Goal: Task Accomplishment & Management: Complete application form

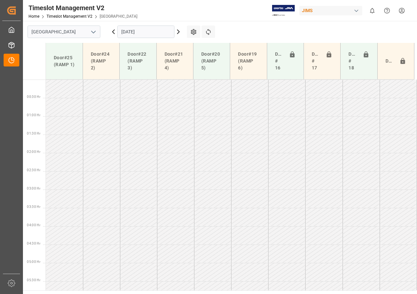
scroll to position [204, 0]
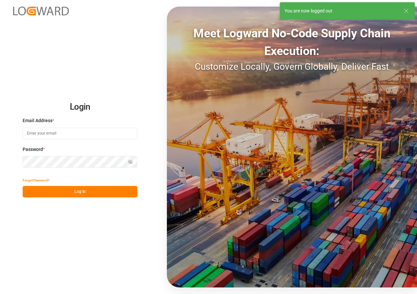
type input "[EMAIL_ADDRESS][DOMAIN_NAME]"
click at [75, 192] on button "Log In" at bounding box center [80, 191] width 115 height 11
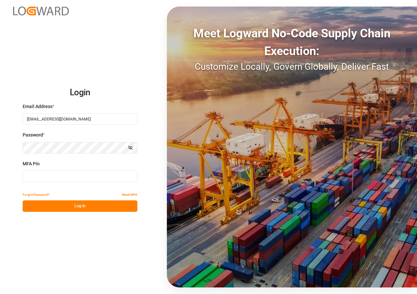
click at [64, 178] on input at bounding box center [80, 176] width 115 height 11
type input "4030474"
click at [63, 207] on button "Log In" at bounding box center [80, 206] width 115 height 11
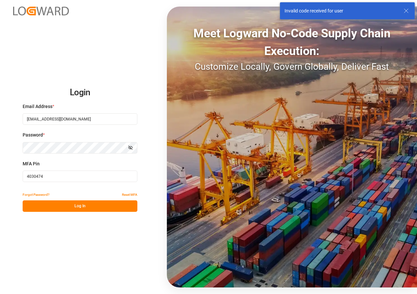
click at [79, 206] on button "Log In" at bounding box center [80, 206] width 115 height 11
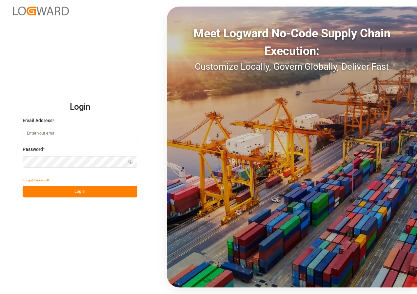
type input "[EMAIL_ADDRESS][DOMAIN_NAME]"
click at [81, 191] on button "Log In" at bounding box center [80, 191] width 115 height 11
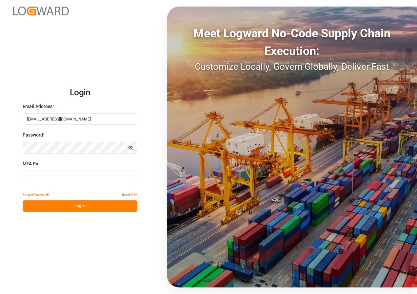
click at [54, 182] on input at bounding box center [80, 176] width 115 height 11
type input "974919"
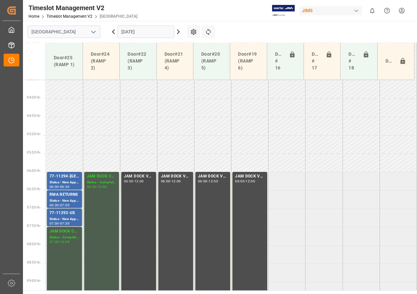
scroll to position [168, 0]
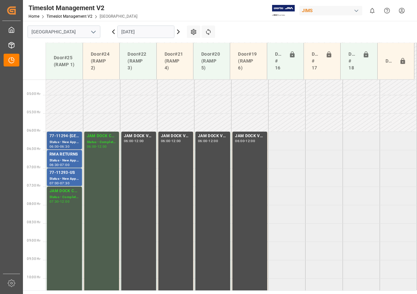
click at [51, 135] on div "77-11294-[GEOGRAPHIC_DATA]" at bounding box center [65, 136] width 30 height 7
click at [66, 178] on div "Status - New Appointment" at bounding box center [65, 179] width 30 height 6
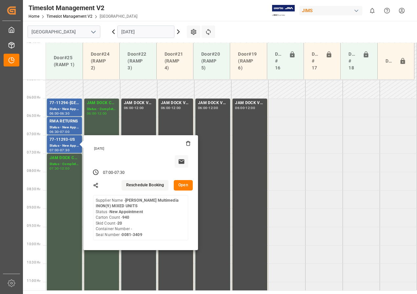
scroll to position [201, 0]
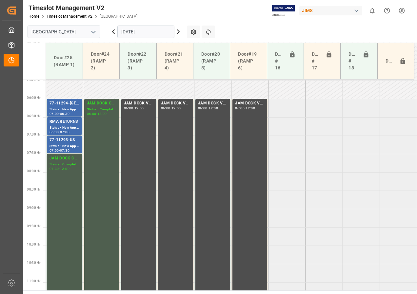
click at [178, 32] on icon at bounding box center [178, 32] width 8 height 8
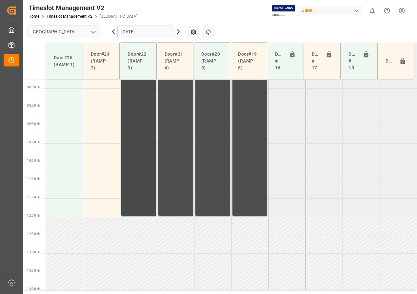
scroll to position [172, 0]
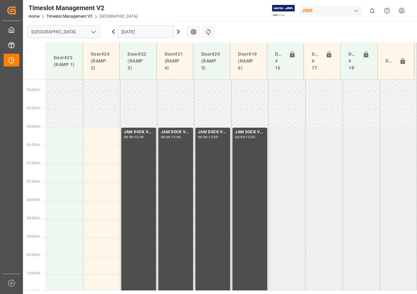
click at [140, 31] on input "[DATE]" at bounding box center [145, 32] width 57 height 12
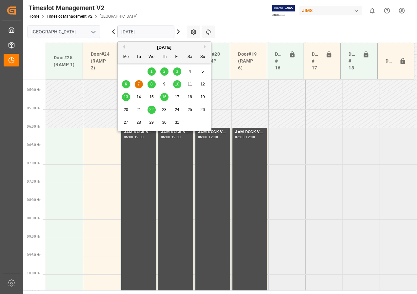
click at [150, 85] on span "8" at bounding box center [151, 84] width 2 height 5
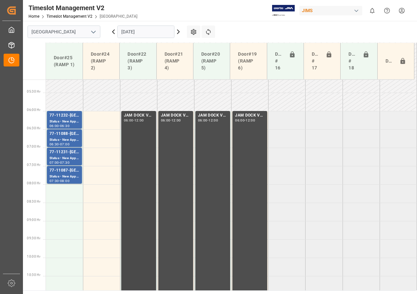
scroll to position [205, 0]
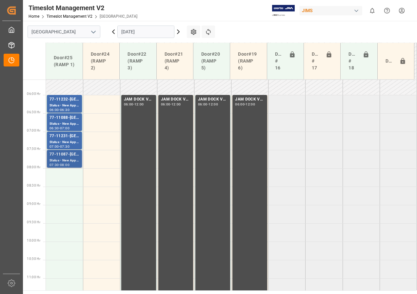
click at [70, 158] on div "77-11087-[GEOGRAPHIC_DATA]" at bounding box center [65, 154] width 30 height 7
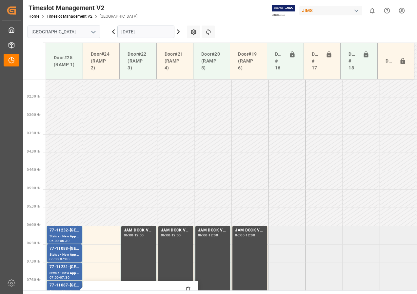
scroll to position [8, 0]
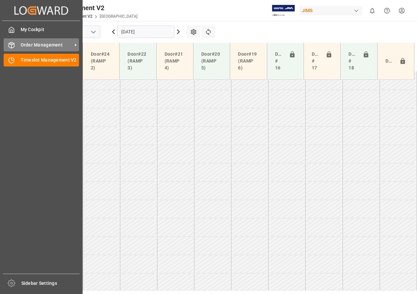
click at [22, 47] on span "Order Management" at bounding box center [47, 45] width 52 height 7
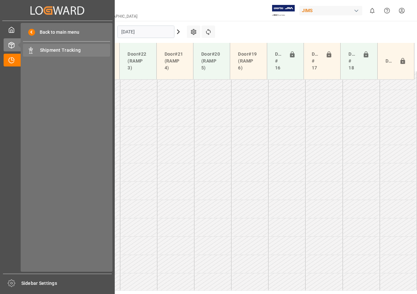
click at [50, 51] on span "Shipment Tracking" at bounding box center [75, 50] width 70 height 7
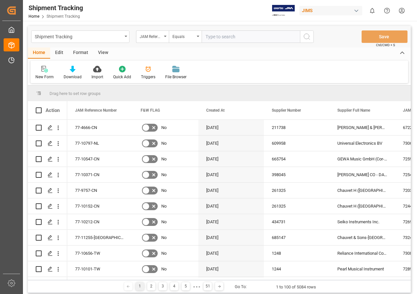
click at [98, 52] on div "View" at bounding box center [103, 53] width 20 height 11
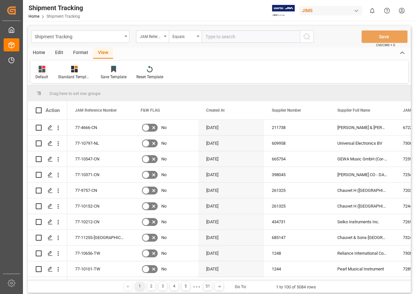
click at [36, 68] on div at bounding box center [41, 69] width 13 height 7
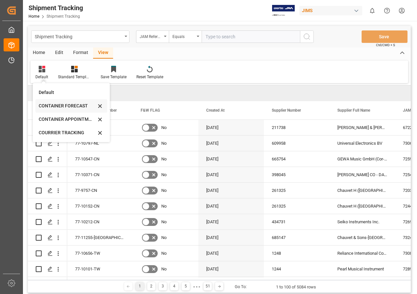
click at [57, 104] on div "CONTAINER FORECAST" at bounding box center [67, 106] width 57 height 7
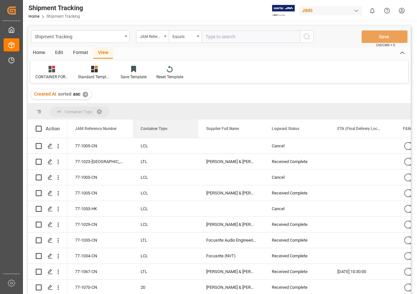
drag, startPoint x: 293, startPoint y: 129, endPoint x: 151, endPoint y: 109, distance: 143.0
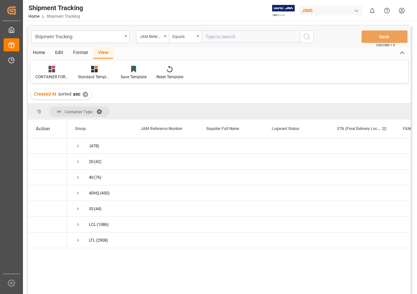
click at [385, 129] on span at bounding box center [384, 129] width 6 height 6
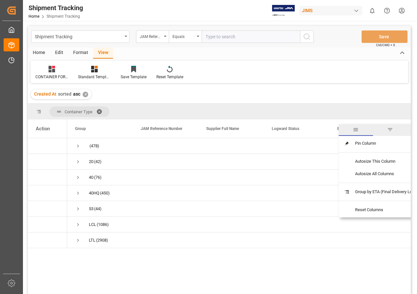
click at [393, 130] on span "filter" at bounding box center [390, 130] width 6 height 6
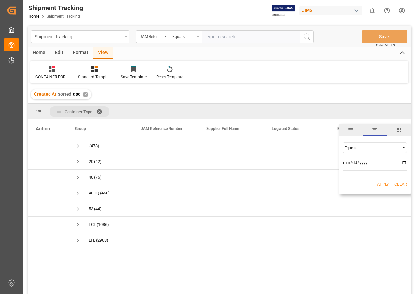
click at [370, 148] on div "Equals" at bounding box center [371, 148] width 55 height 5
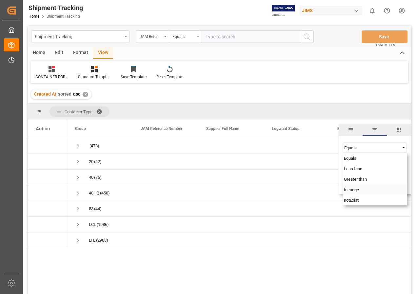
click at [354, 190] on span "In range" at bounding box center [351, 190] width 15 height 5
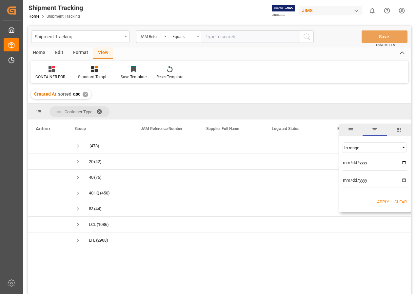
click at [403, 162] on input "date" at bounding box center [375, 164] width 64 height 13
type input "[DATE]"
click at [406, 181] on input "date" at bounding box center [375, 181] width 64 height 13
type input "[DATE]"
click at [380, 201] on button "Apply" at bounding box center [383, 202] width 12 height 7
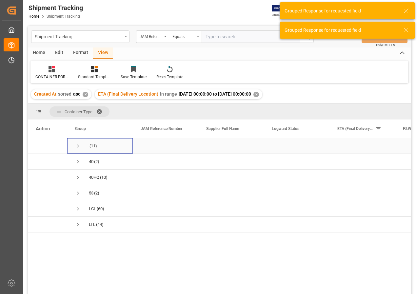
click at [78, 146] on span "Press SPACE to select this row." at bounding box center [78, 146] width 6 height 6
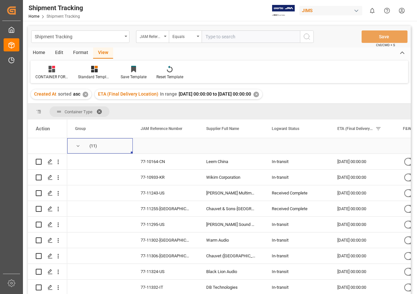
click at [77, 146] on span "Press SPACE to select this row." at bounding box center [78, 146] width 6 height 6
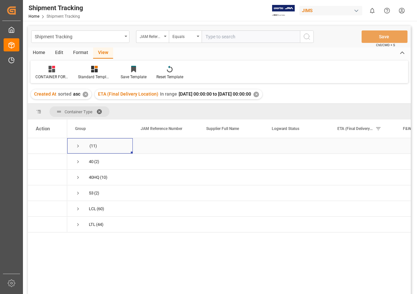
click at [77, 146] on span "Press SPACE to select this row." at bounding box center [78, 146] width 6 height 6
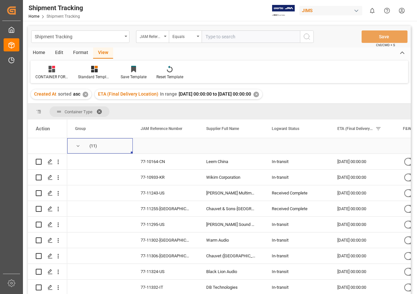
click at [76, 146] on span "Press SPACE to select this row." at bounding box center [78, 146] width 6 height 6
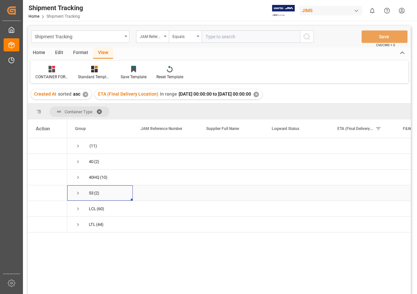
click at [78, 192] on span "Press SPACE to select this row." at bounding box center [78, 193] width 6 height 6
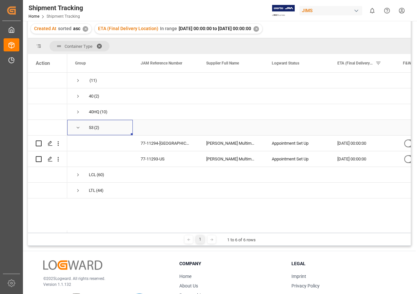
click at [79, 125] on span "Press SPACE to select this row." at bounding box center [78, 128] width 6 height 6
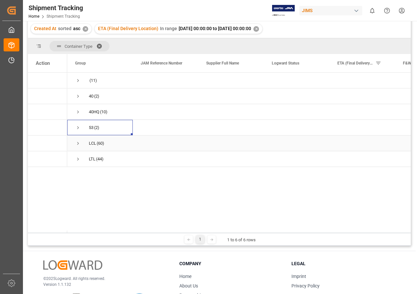
click at [77, 142] on span "Press SPACE to select this row." at bounding box center [78, 144] width 6 height 6
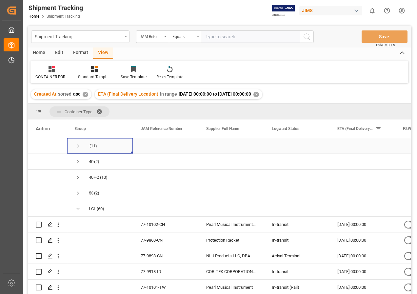
click at [78, 146] on span "Press SPACE to select this row." at bounding box center [78, 146] width 6 height 6
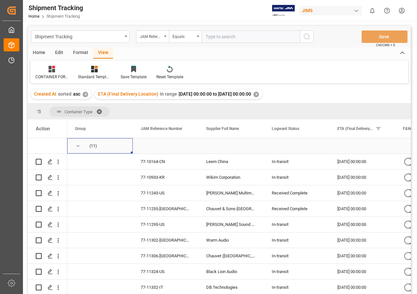
click at [76, 147] on span "Press SPACE to select this row." at bounding box center [78, 146] width 6 height 6
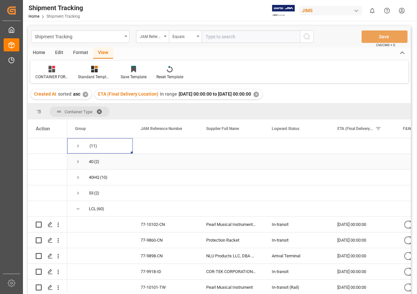
click at [79, 164] on span "Press SPACE to select this row." at bounding box center [78, 162] width 6 height 6
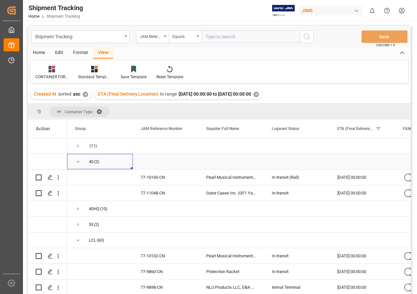
click at [79, 163] on span "Press SPACE to select this row." at bounding box center [78, 162] width 6 height 6
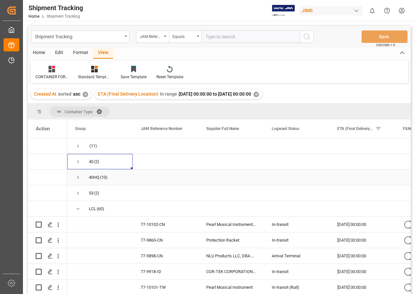
click at [79, 177] on span "Press SPACE to select this row." at bounding box center [78, 178] width 6 height 6
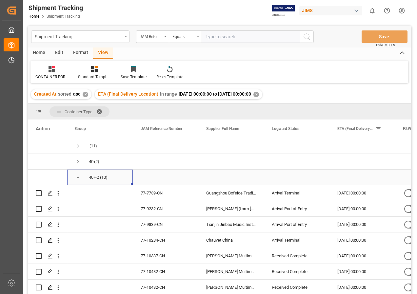
click at [77, 176] on span "Press SPACE to select this row." at bounding box center [78, 178] width 6 height 6
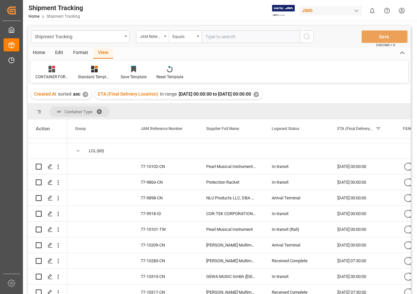
scroll to position [66, 0]
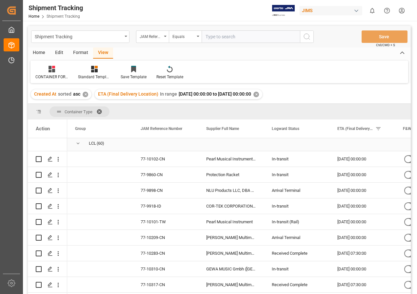
click at [77, 145] on span "Press SPACE to select this row." at bounding box center [78, 144] width 6 height 6
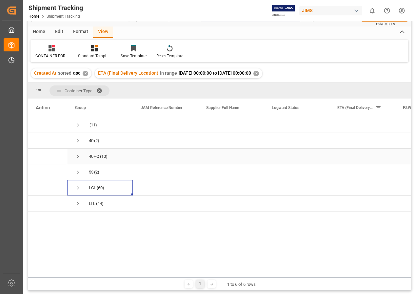
scroll to position [33, 0]
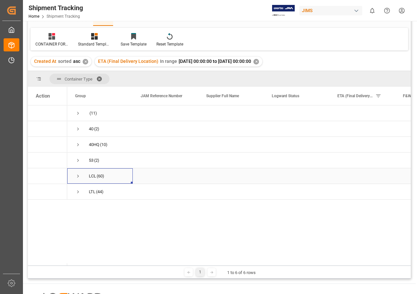
click at [77, 177] on span "Press SPACE to select this row." at bounding box center [78, 176] width 6 height 6
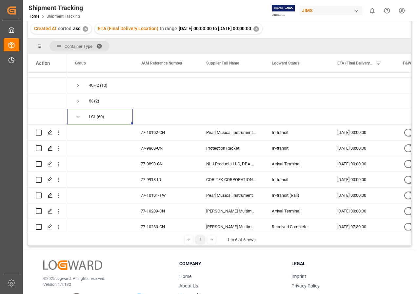
scroll to position [0, 0]
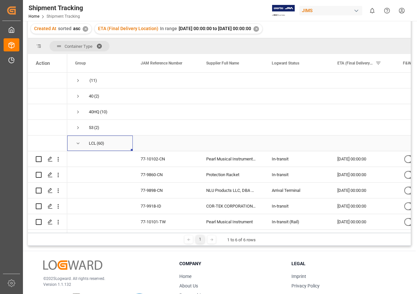
click at [77, 144] on span "Press SPACE to select this row." at bounding box center [78, 144] width 6 height 6
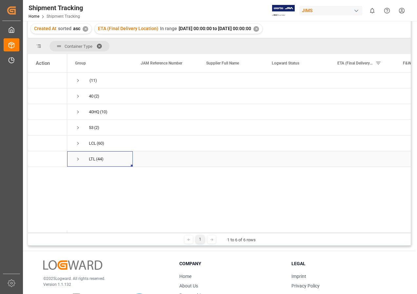
click at [77, 159] on span "Press SPACE to select this row." at bounding box center [78, 159] width 6 height 6
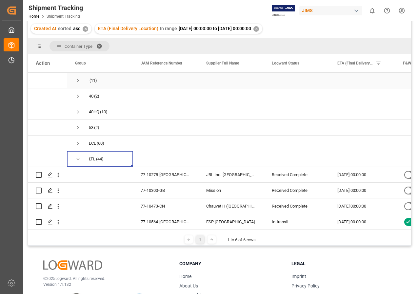
click at [78, 79] on span "Press SPACE to select this row." at bounding box center [78, 81] width 6 height 6
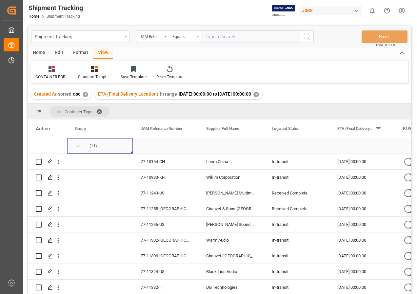
click at [78, 147] on span "Press SPACE to select this row." at bounding box center [78, 146] width 6 height 6
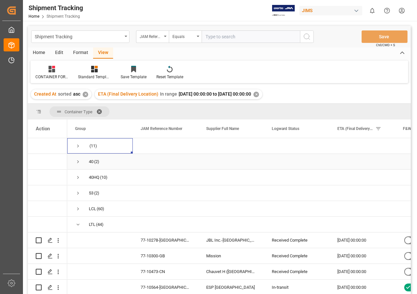
click at [77, 161] on span "Press SPACE to select this row." at bounding box center [78, 162] width 6 height 6
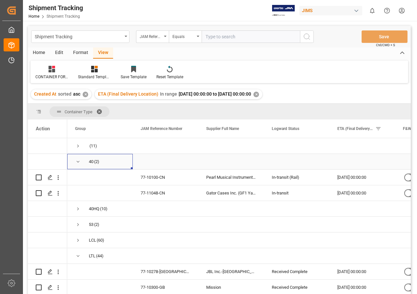
click at [77, 161] on span "Press SPACE to select this row." at bounding box center [78, 162] width 6 height 6
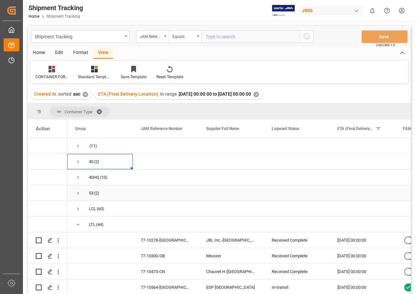
click at [79, 192] on span "Press SPACE to select this row." at bounding box center [78, 193] width 6 height 6
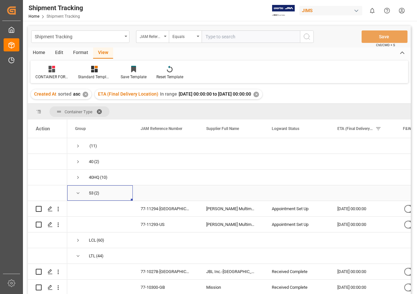
click at [81, 194] on span "Press SPACE to select this row." at bounding box center [78, 193] width 6 height 6
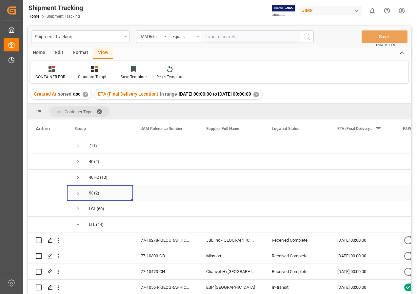
click at [79, 194] on span "Press SPACE to select this row." at bounding box center [78, 193] width 6 height 6
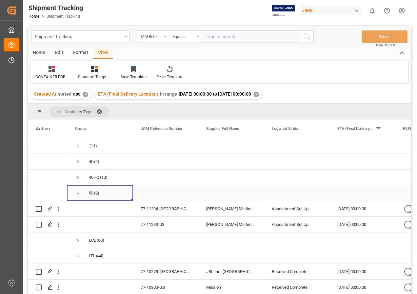
click at [96, 193] on span "(2)" at bounding box center [96, 193] width 5 height 15
click at [180, 233] on div "Press SPACE to select this row." at bounding box center [166, 240] width 66 height 15
click at [190, 270] on div "77-10278-[GEOGRAPHIC_DATA]" at bounding box center [166, 271] width 66 height 15
click at [184, 291] on div "77-10300-GB" at bounding box center [166, 287] width 66 height 15
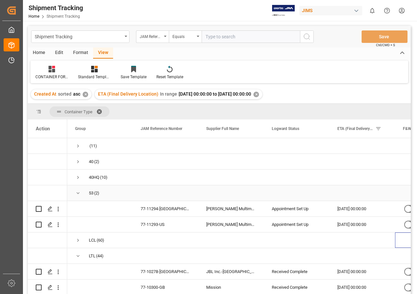
click at [79, 193] on span "Press SPACE to select this row." at bounding box center [78, 193] width 6 height 6
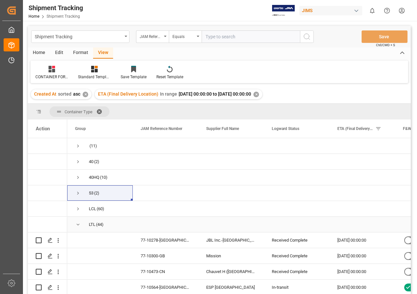
click at [78, 223] on span "Press SPACE to select this row." at bounding box center [78, 225] width 6 height 6
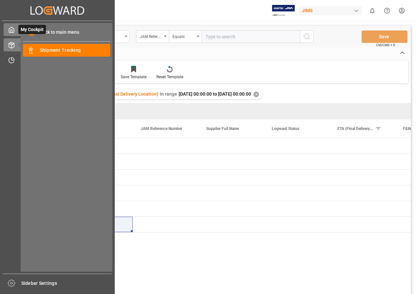
click at [17, 29] on div "My Cockpit My Cockpit" at bounding box center [58, 29] width 108 height 13
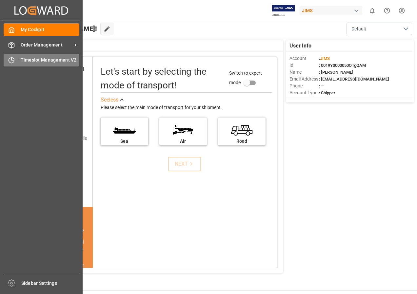
click at [32, 59] on span "Timeslot Management V2" at bounding box center [50, 60] width 59 height 7
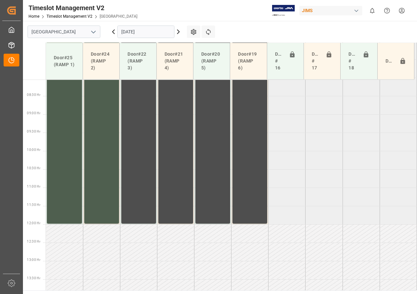
scroll to position [303, 0]
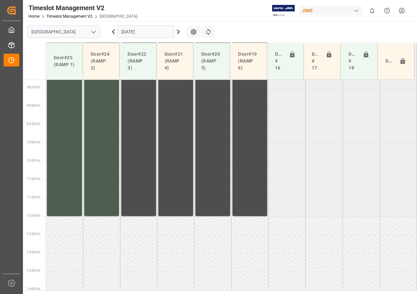
click at [128, 32] on input "[DATE]" at bounding box center [145, 32] width 57 height 12
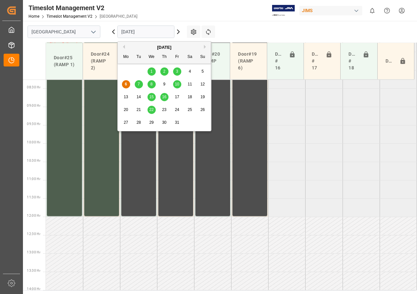
click at [140, 82] on div "7" at bounding box center [139, 85] width 8 height 8
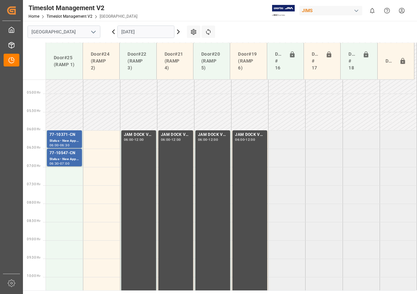
scroll to position [172, 0]
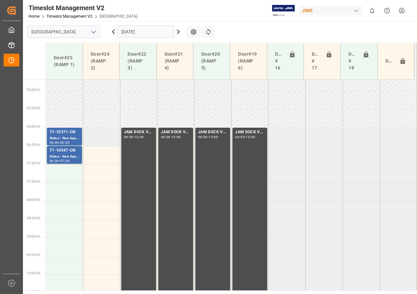
click at [103, 134] on td at bounding box center [101, 137] width 37 height 18
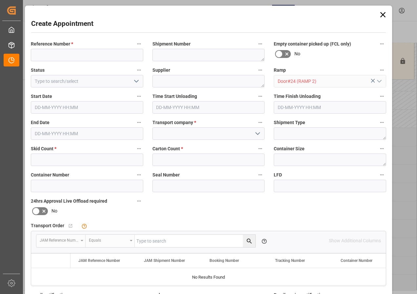
type input "[DATE] 06:00"
type input "[DATE] 06:30"
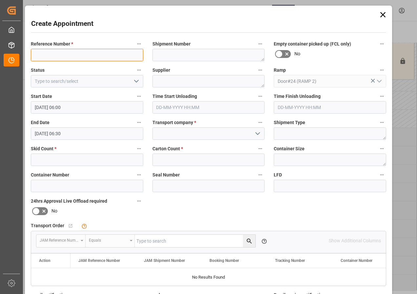
click at [55, 50] on input at bounding box center [87, 55] width 112 height 12
type input "77-7739-CN"
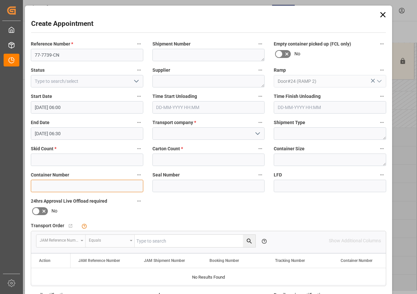
click at [37, 186] on input at bounding box center [87, 186] width 112 height 12
type input "TRHU8100828"
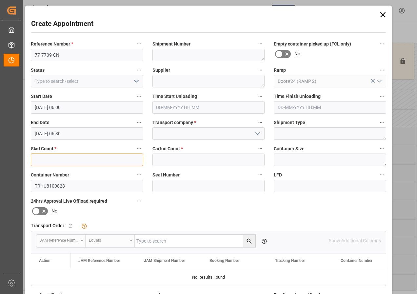
click at [87, 161] on input "text" at bounding box center [87, 160] width 112 height 12
type input "0"
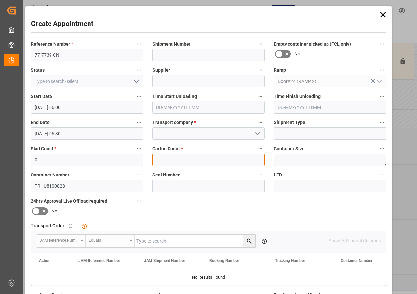
click at [158, 161] on input "text" at bounding box center [208, 160] width 112 height 12
type input "0"
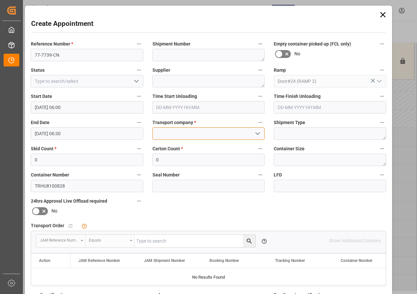
click at [167, 132] on input at bounding box center [208, 134] width 112 height 12
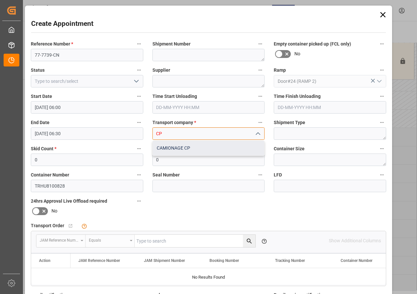
click at [167, 150] on div "CAMIONAGE CP" at bounding box center [209, 148] width 112 height 15
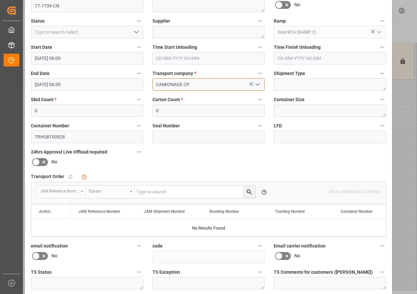
scroll to position [98, 0]
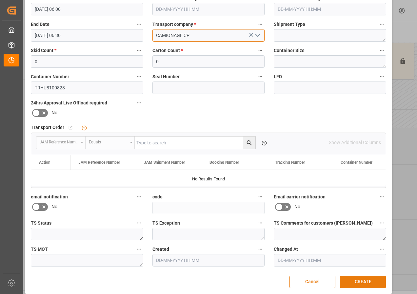
type input "CAMIONAGE CP"
click at [356, 281] on button "CREATE" at bounding box center [363, 282] width 46 height 12
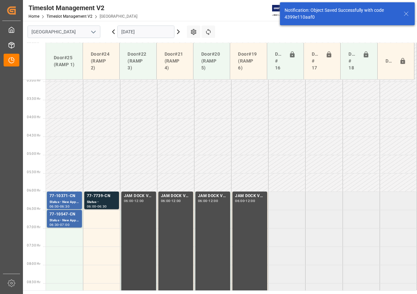
scroll to position [193, 0]
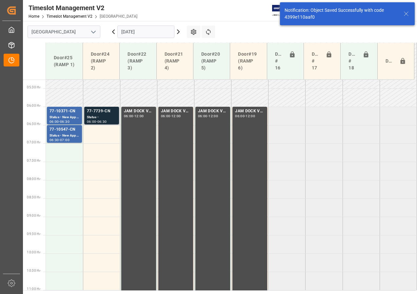
click at [100, 117] on div "Status -" at bounding box center [102, 118] width 30 height 6
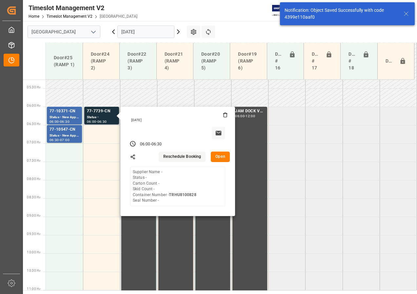
click at [220, 158] on button "Open" at bounding box center [220, 157] width 19 height 10
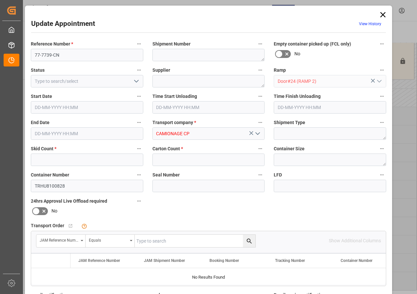
type input "0"
type input "[DATE] 06:00"
type input "[DATE] 06:30"
type input "[DATE] 13:16"
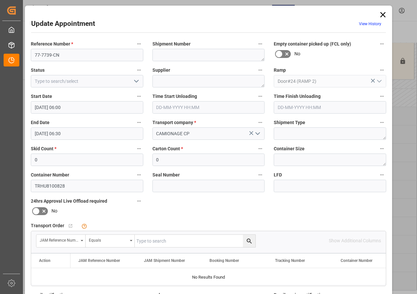
click at [54, 134] on input "[DATE] 06:30" at bounding box center [87, 134] width 112 height 12
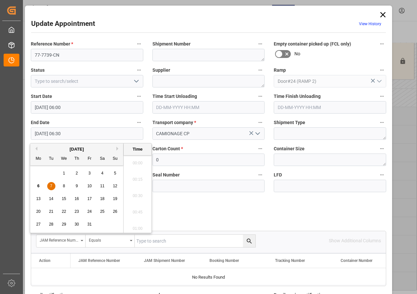
scroll to position [396, 0]
click at [50, 187] on span "7" at bounding box center [51, 186] width 2 height 5
click at [133, 192] on li "12:00" at bounding box center [138, 194] width 28 height 16
type input "[DATE] 12:00"
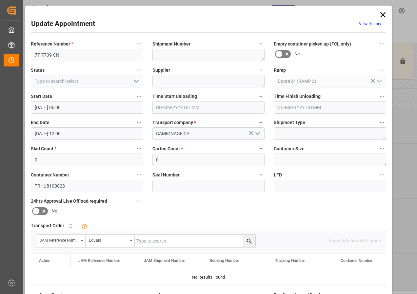
drag, startPoint x: 140, startPoint y: 242, endPoint x: 137, endPoint y: 242, distance: 3.3
click at [137, 242] on input "text" at bounding box center [195, 241] width 121 height 12
type input "77-7739-CN"
click at [247, 241] on icon "search button" at bounding box center [249, 241] width 5 height 5
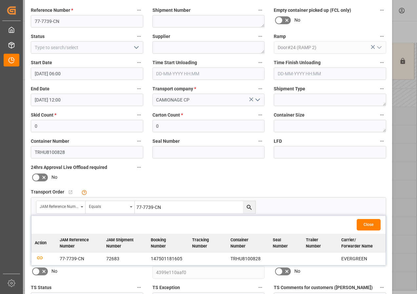
scroll to position [98, 0]
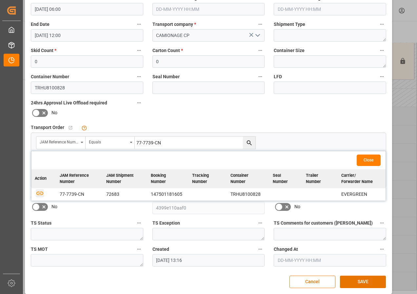
click at [36, 193] on icon "button" at bounding box center [40, 193] width 8 height 8
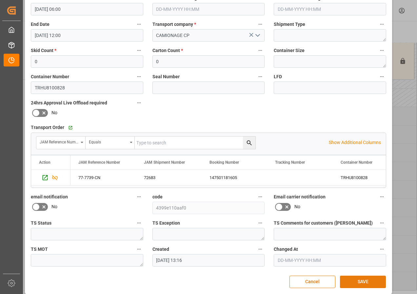
click at [365, 285] on button "SAVE" at bounding box center [363, 282] width 46 height 12
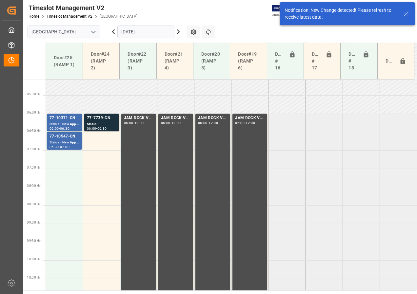
scroll to position [193, 0]
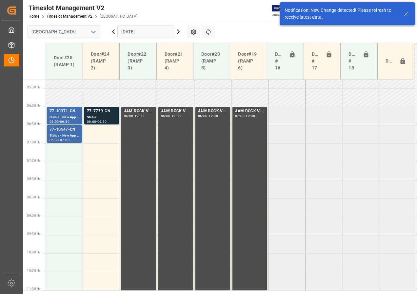
click at [106, 115] on div "Status -" at bounding box center [102, 118] width 30 height 6
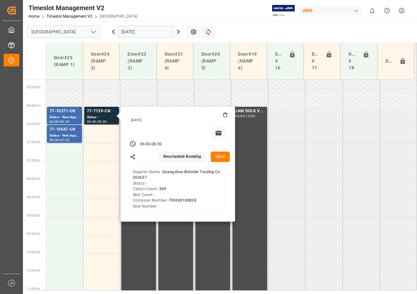
click at [221, 157] on button "Open" at bounding box center [220, 157] width 19 height 10
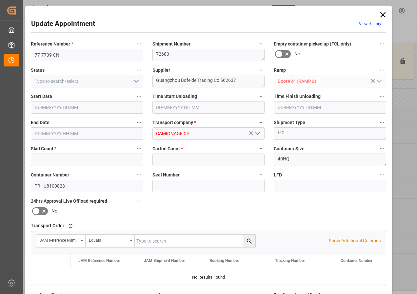
type input "0"
type input "309"
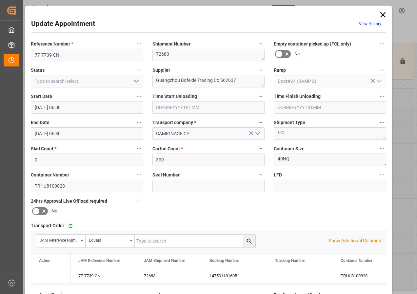
type input "[DATE] 06:00"
type input "[DATE] 06:30"
type input "[DATE] 13:16"
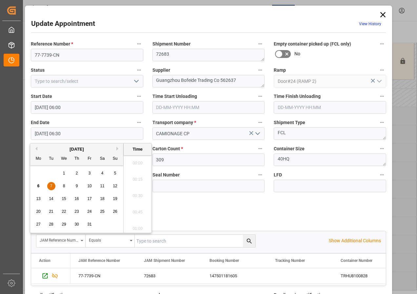
click at [47, 133] on input "[DATE] 06:30" at bounding box center [87, 134] width 112 height 12
click at [49, 184] on div "7" at bounding box center [51, 187] width 8 height 8
click at [134, 226] on li "12:00" at bounding box center [138, 227] width 28 height 16
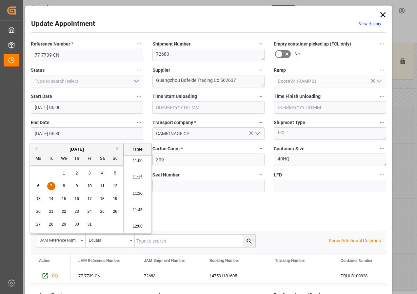
type input "[DATE] 12:00"
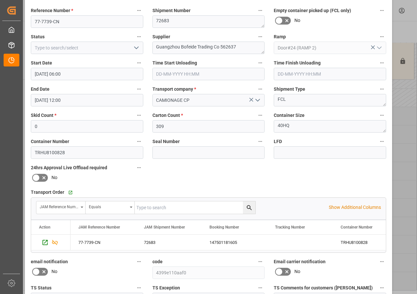
scroll to position [98, 0]
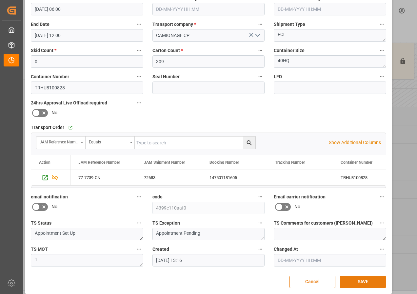
click at [353, 283] on button "SAVE" at bounding box center [363, 282] width 46 height 12
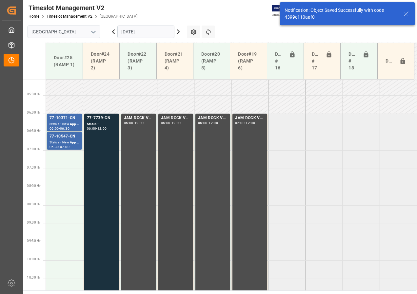
scroll to position [193, 0]
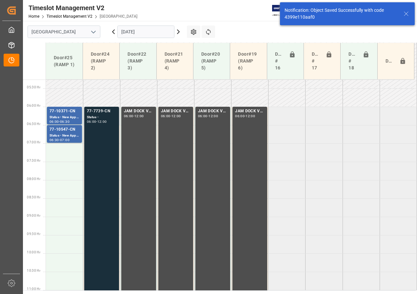
click at [100, 116] on div "Status -" at bounding box center [102, 118] width 30 height 6
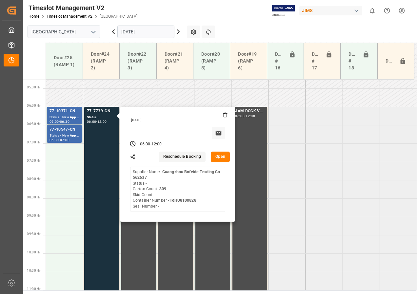
click at [219, 156] on button "Open" at bounding box center [220, 157] width 19 height 10
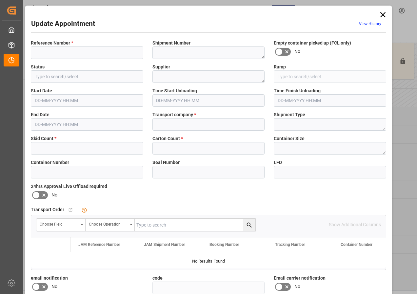
type input "77-7739-CN"
type textarea "72683"
type textarea "Guangzhou Bofeide Trading Co 562637"
type input "Door#24 (RAMP 2)"
type input "CAMIONAGE CP"
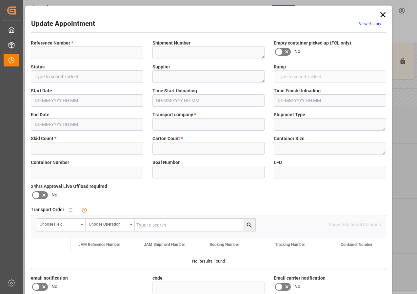
type textarea "FCL"
type textarea "40HQ"
type input "TRHU8100828"
type input "4399e110aaf0"
type textarea "Appointment Set Up"
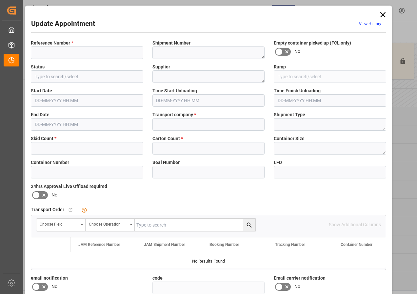
type textarea "Appointment Pending"
type textarea "1"
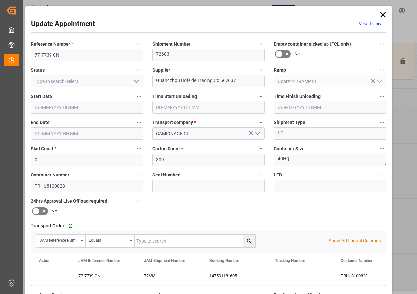
type input "0"
type input "309"
type input "[DATE] 06:00"
type input "[DATE] 12:00"
type input "[DATE] 13:16"
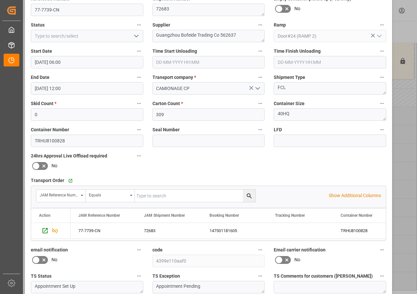
scroll to position [104, 0]
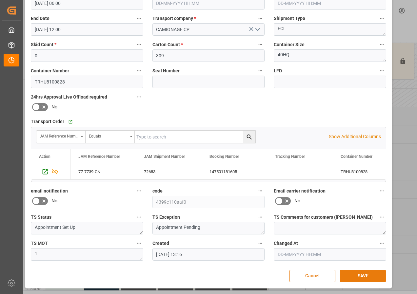
click at [369, 278] on button "SAVE" at bounding box center [363, 276] width 46 height 12
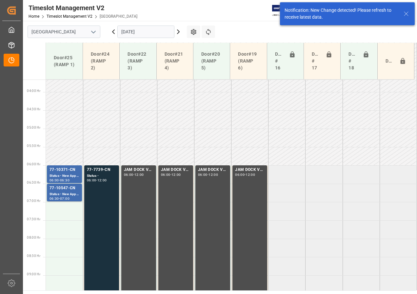
scroll to position [193, 0]
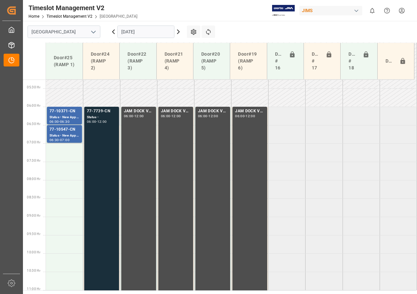
click at [97, 115] on div "Status -" at bounding box center [102, 118] width 30 height 6
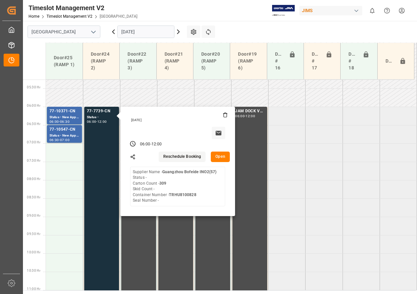
click at [222, 158] on button "Open" at bounding box center [220, 157] width 19 height 10
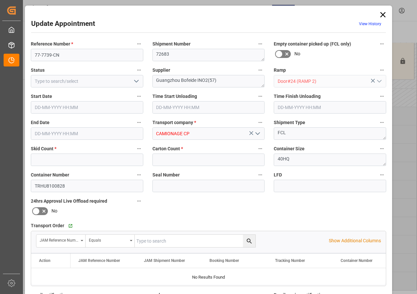
type input "0"
type input "309"
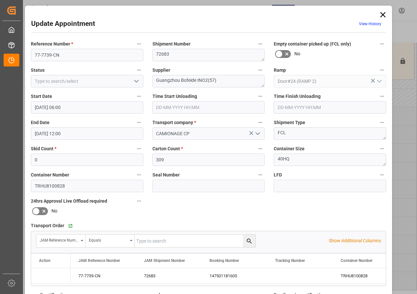
type input "[DATE] 06:00"
type input "[DATE] 12:00"
type input "[DATE] 13:16"
click at [381, 15] on icon at bounding box center [382, 14] width 9 height 9
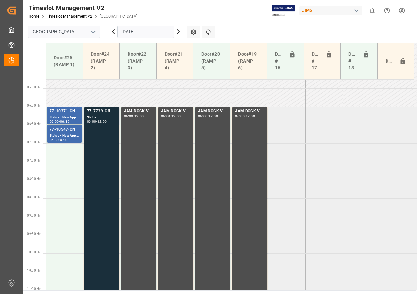
click at [99, 115] on div "Status -" at bounding box center [102, 118] width 30 height 6
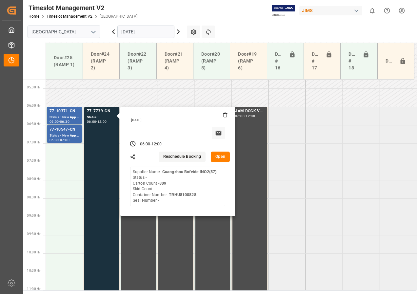
click at [218, 159] on button "Open" at bounding box center [220, 157] width 19 height 10
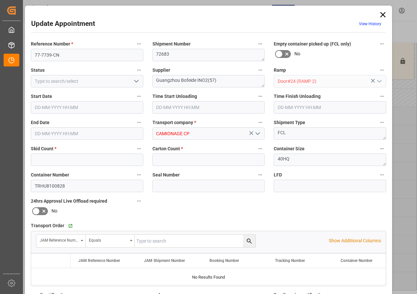
type input "0"
type input "309"
type input "[DATE] 06:00"
type input "[DATE] 12:00"
type input "[DATE] 13:16"
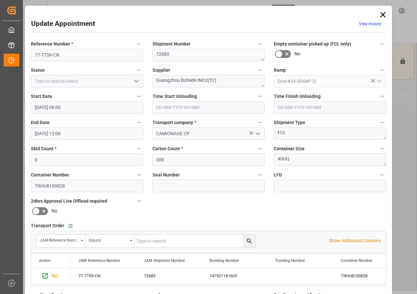
click at [133, 80] on icon "open menu" at bounding box center [136, 81] width 8 height 8
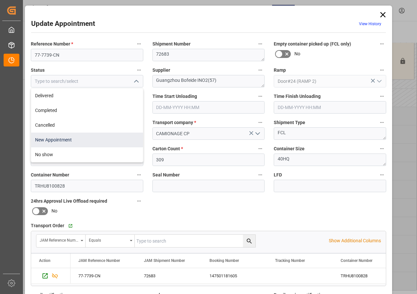
click at [73, 137] on div "New Appointment" at bounding box center [87, 140] width 112 height 15
type input "New Appointment"
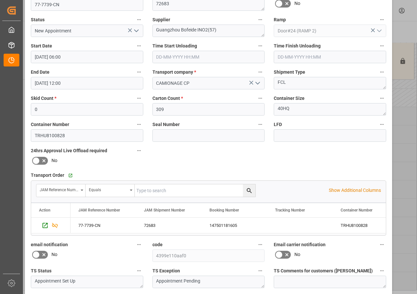
scroll to position [98, 0]
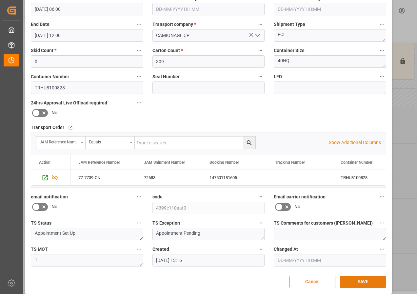
click at [366, 284] on button "SAVE" at bounding box center [363, 282] width 46 height 12
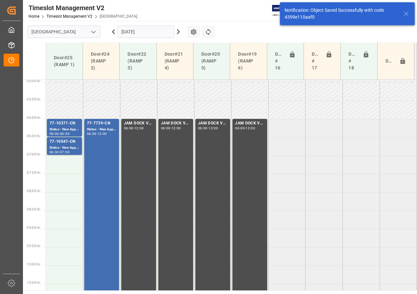
scroll to position [193, 0]
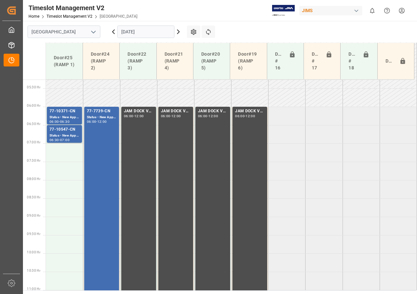
click at [176, 30] on icon at bounding box center [178, 32] width 8 height 8
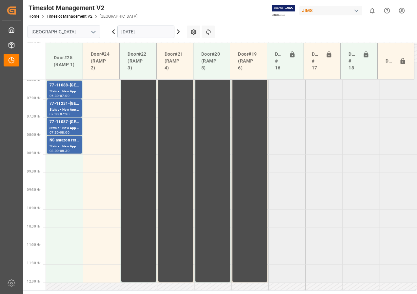
scroll to position [205, 0]
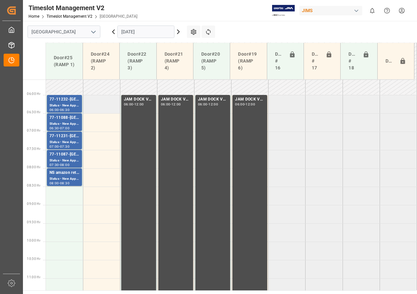
click at [107, 102] on td at bounding box center [101, 104] width 37 height 18
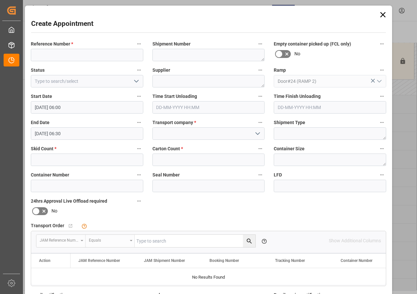
type input "[DATE] 06:00"
type input "[DATE] 06:30"
click at [69, 55] on input at bounding box center [87, 55] width 112 height 12
type input "77-10284-CN"
click at [163, 82] on textarea at bounding box center [208, 81] width 112 height 12
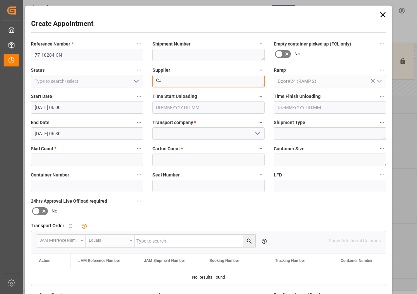
type textarea "C"
type textarea "CHAUVET"
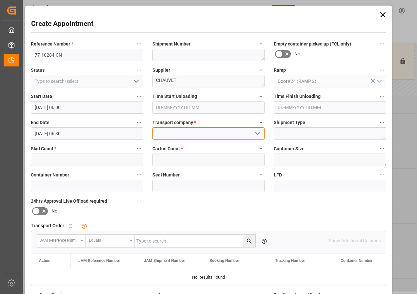
click at [181, 136] on input at bounding box center [208, 134] width 112 height 12
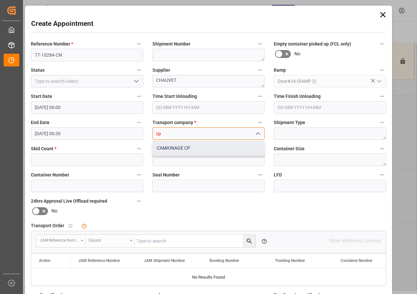
click at [175, 150] on div "CAMIONAGE CP" at bounding box center [209, 148] width 112 height 15
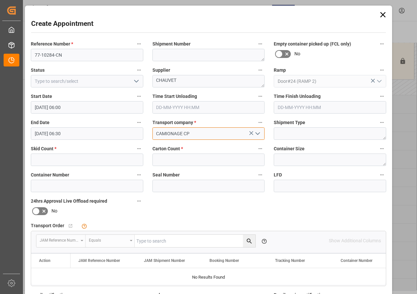
type input "CAMIONAGE CP"
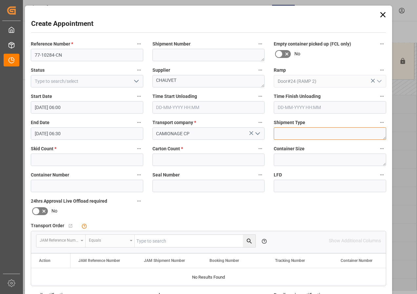
click at [284, 133] on textarea at bounding box center [330, 134] width 112 height 12
type textarea "FCL"
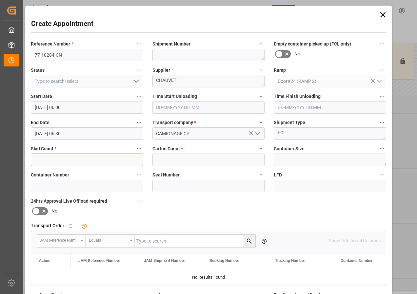
click at [111, 159] on input "text" at bounding box center [87, 160] width 112 height 12
type input "5"
type input "0"
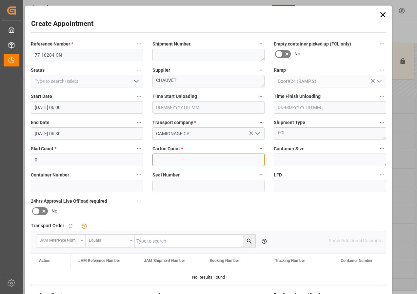
click at [170, 162] on input "text" at bounding box center [208, 160] width 112 height 12
type input "533"
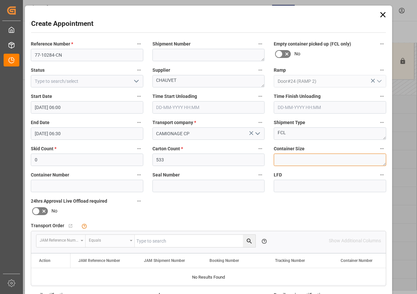
click at [286, 158] on textarea at bounding box center [330, 160] width 112 height 12
type textarea "40F"
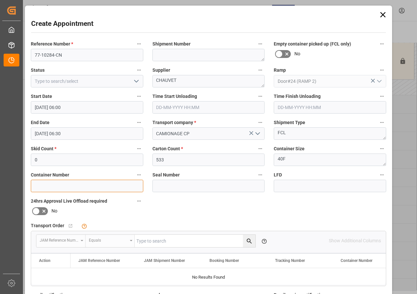
click at [74, 187] on input at bounding box center [87, 186] width 112 height 12
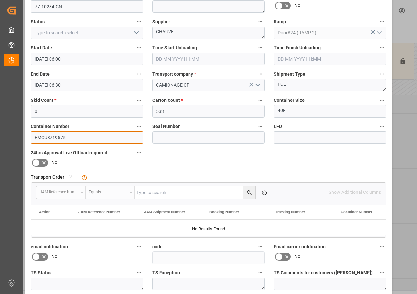
scroll to position [98, 0]
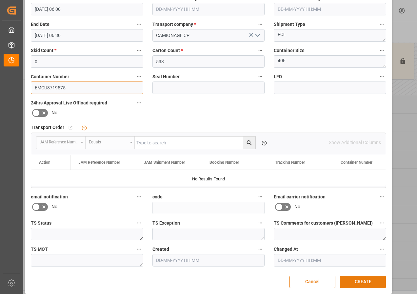
type input "EMCU8719575"
click at [367, 282] on button "CREATE" at bounding box center [363, 282] width 46 height 12
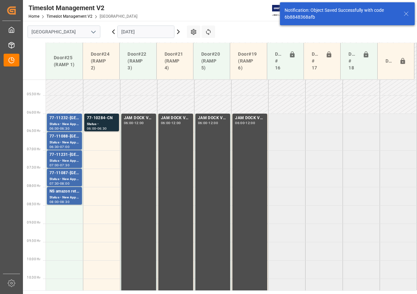
scroll to position [193, 0]
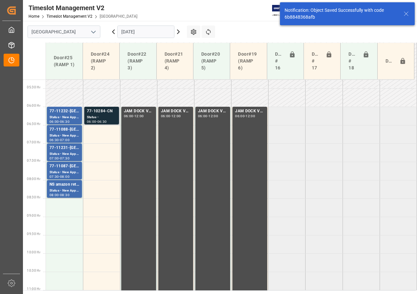
click at [100, 116] on div "Status -" at bounding box center [102, 118] width 30 height 6
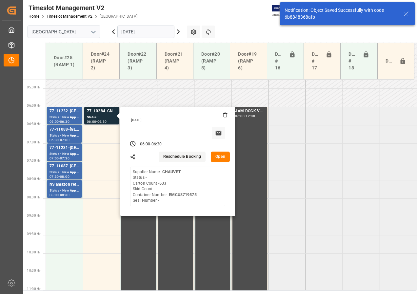
click at [219, 155] on button "Open" at bounding box center [220, 157] width 19 height 10
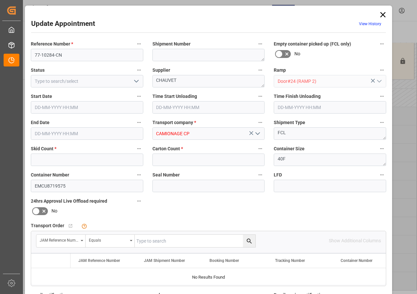
type input "0"
type input "533"
type input "[DATE] 06:00"
type input "[DATE] 06:30"
type input "[DATE] 13:30"
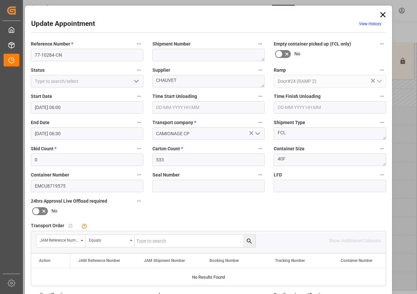
click at [46, 132] on input "[DATE] 06:30" at bounding box center [87, 134] width 112 height 12
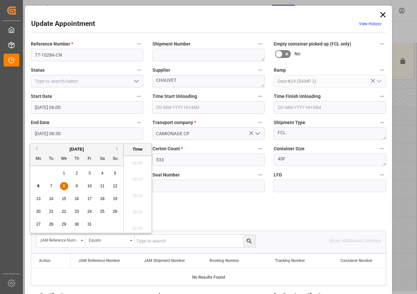
scroll to position [396, 0]
click at [64, 185] on span "8" at bounding box center [64, 186] width 2 height 5
click at [134, 226] on li "12:00" at bounding box center [138, 227] width 28 height 16
type input "[DATE] 12:00"
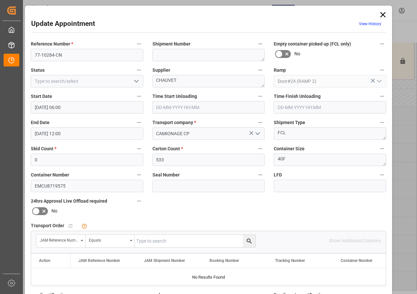
click at [147, 241] on input "text" at bounding box center [195, 241] width 121 height 12
type input "77-10284-cn"
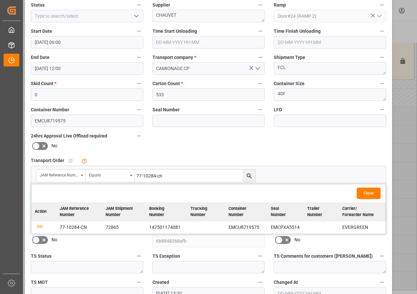
scroll to position [66, 0]
click at [38, 227] on icon "button" at bounding box center [39, 227] width 7 height 4
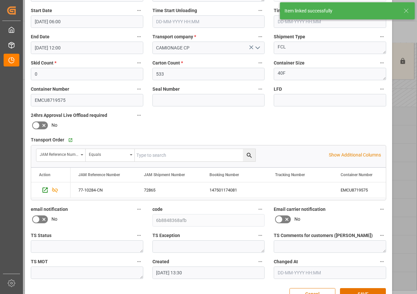
scroll to position [104, 0]
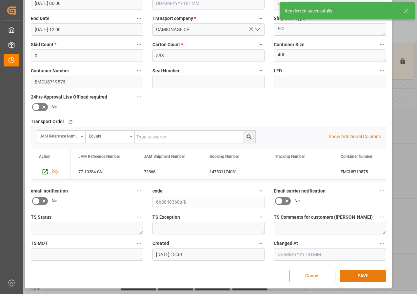
click at [357, 273] on button "SAVE" at bounding box center [363, 276] width 46 height 12
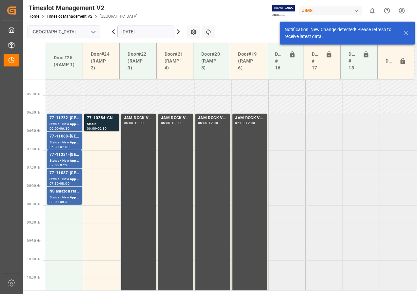
scroll to position [193, 0]
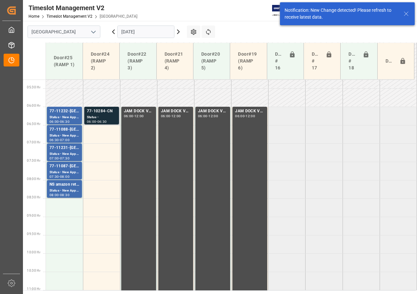
click at [97, 120] on div "-" at bounding box center [96, 121] width 1 height 3
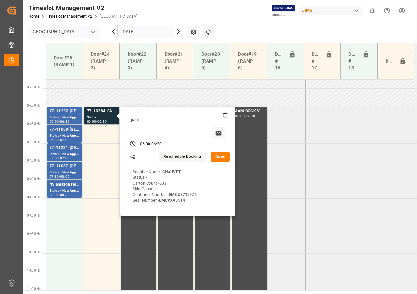
click at [227, 160] on button "Open" at bounding box center [220, 157] width 19 height 10
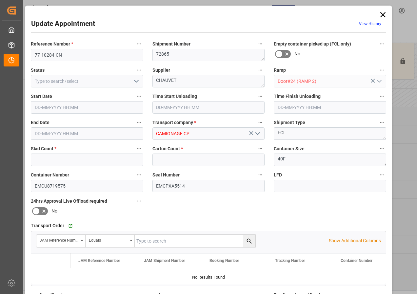
type input "0"
type input "533"
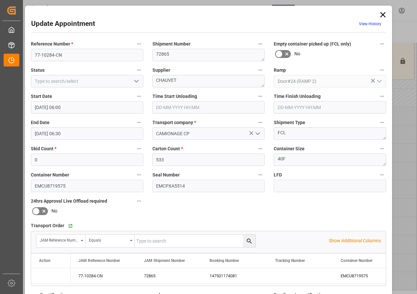
type input "[DATE] 06:00"
type input "[DATE] 06:30"
type input "[DATE] 13:30"
click at [84, 136] on input "[DATE] 06:30" at bounding box center [87, 134] width 112 height 12
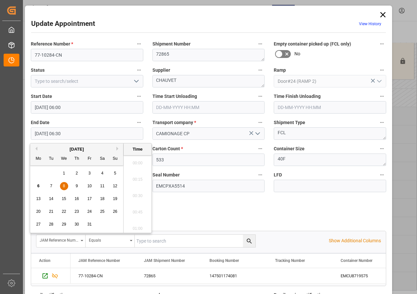
scroll to position [396, 0]
click at [63, 186] on span "8" at bounding box center [64, 186] width 2 height 5
click at [75, 134] on input "[DATE] 06:30" at bounding box center [87, 134] width 112 height 12
click at [138, 223] on li "12:00" at bounding box center [138, 227] width 28 height 16
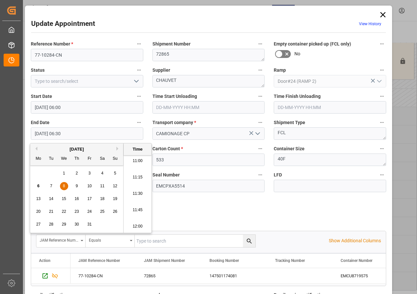
type input "[DATE] 12:00"
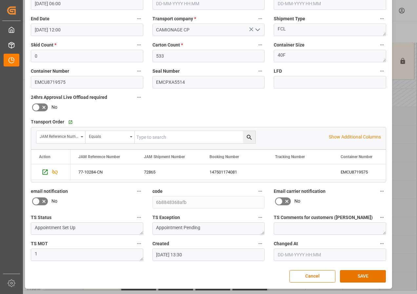
scroll to position [104, 0]
click at [362, 276] on button "SAVE" at bounding box center [363, 276] width 46 height 12
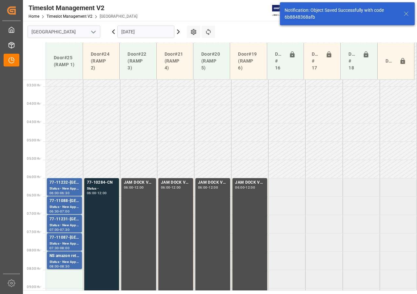
scroll to position [193, 0]
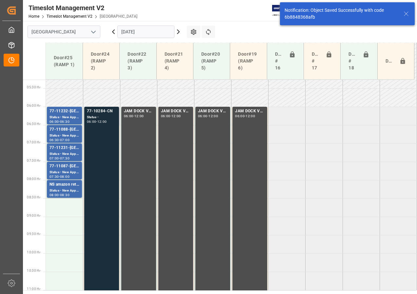
click at [103, 113] on div "77-10284-CN" at bounding box center [102, 111] width 30 height 7
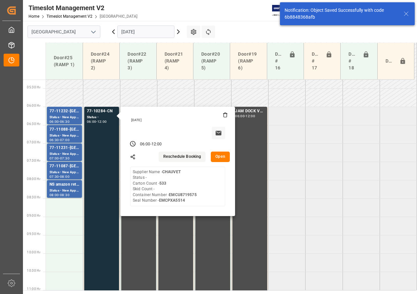
click at [217, 157] on button "Open" at bounding box center [220, 157] width 19 height 10
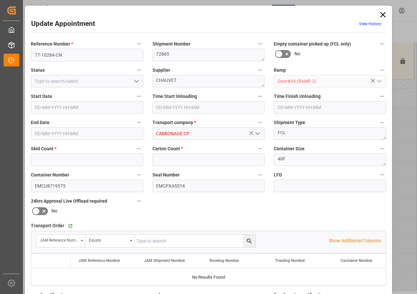
type input "0"
type input "533"
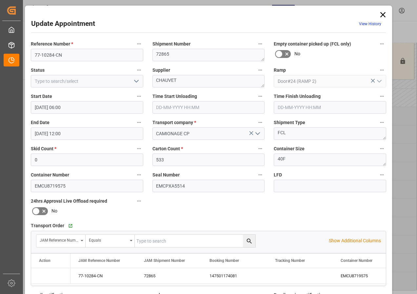
type input "[DATE] 06:00"
type input "[DATE] 12:00"
type input "[DATE] 13:30"
click at [62, 80] on input at bounding box center [87, 81] width 112 height 12
click at [134, 82] on icon "open menu" at bounding box center [136, 81] width 8 height 8
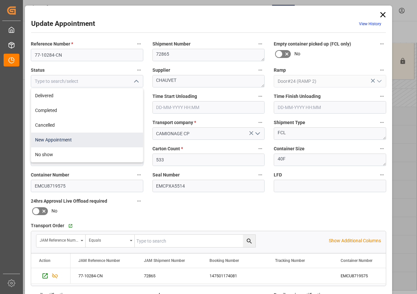
click at [62, 139] on div "New Appointment" at bounding box center [87, 140] width 112 height 15
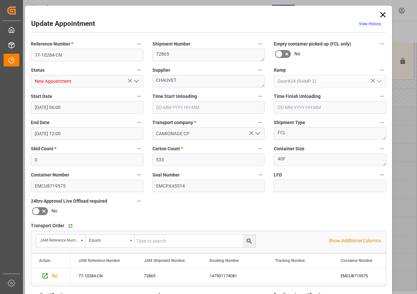
type input "New Appointment"
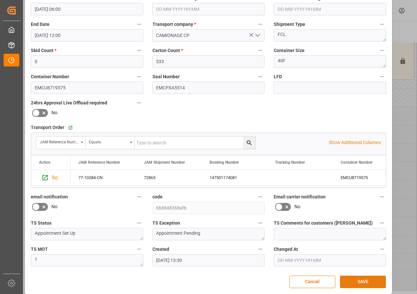
click at [363, 284] on button "SAVE" at bounding box center [363, 282] width 46 height 12
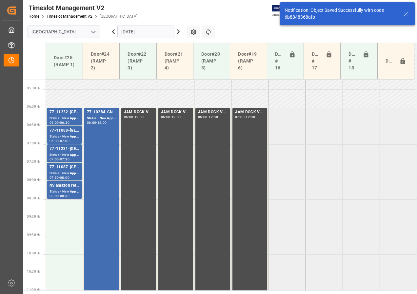
scroll to position [193, 0]
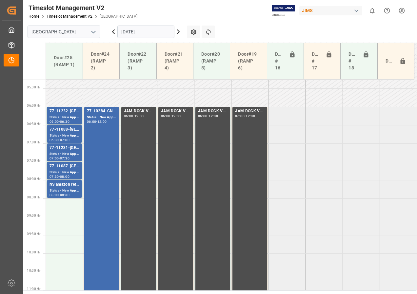
click at [113, 31] on icon at bounding box center [113, 32] width 2 height 4
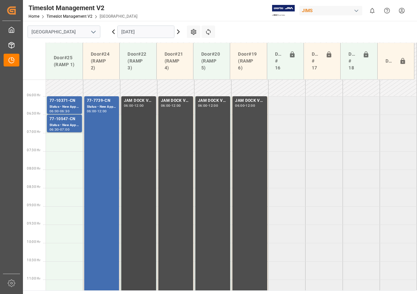
scroll to position [176, 0]
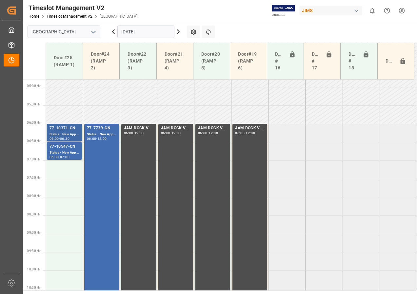
click at [65, 126] on div "77-10371-CN" at bounding box center [65, 128] width 30 height 7
click at [62, 148] on div "77-10547-CN" at bounding box center [65, 147] width 30 height 7
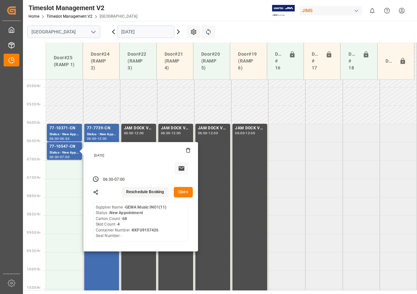
click at [111, 30] on icon at bounding box center [114, 32] width 8 height 8
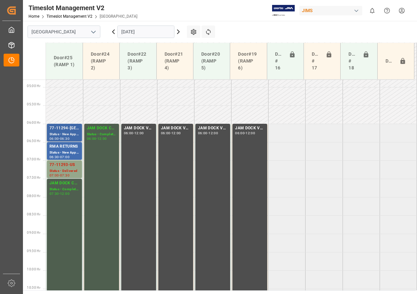
click at [68, 134] on div "Status - New Appointment" at bounding box center [65, 135] width 30 height 6
click at [66, 151] on div "Status - New Appointment" at bounding box center [65, 153] width 30 height 6
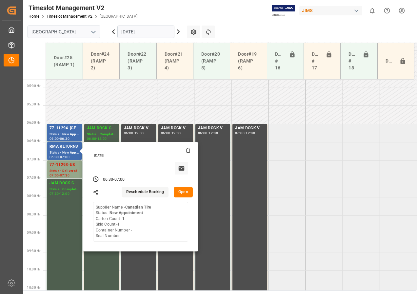
click at [177, 32] on icon at bounding box center [178, 32] width 8 height 8
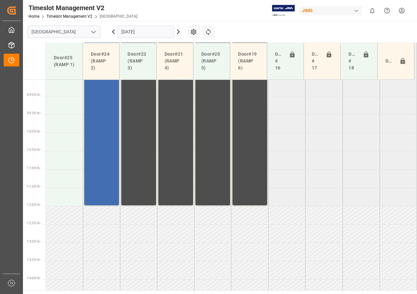
scroll to position [340, 0]
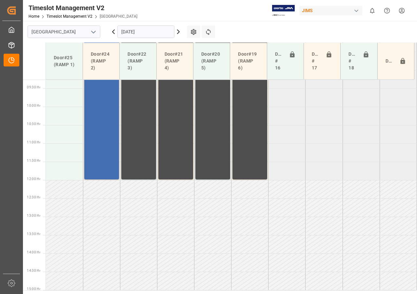
click at [176, 30] on icon at bounding box center [178, 32] width 8 height 8
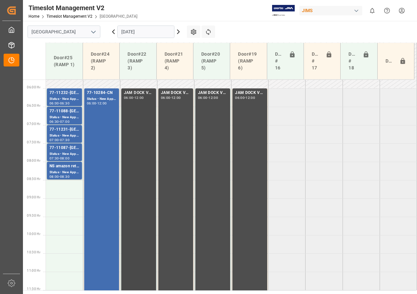
scroll to position [175, 0]
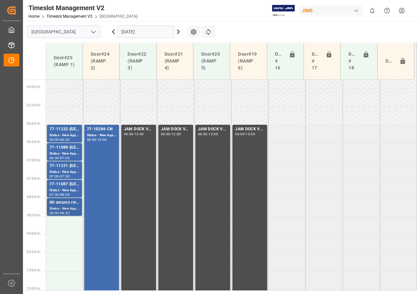
click at [67, 207] on div "Status - New Appointment" at bounding box center [65, 209] width 30 height 6
click at [67, 192] on div "Status - New Appointment" at bounding box center [65, 191] width 30 height 6
click at [64, 174] on div "Status - New Appointment" at bounding box center [65, 173] width 30 height 6
click at [63, 154] on div "Status - New Appointment" at bounding box center [65, 154] width 30 height 6
click at [65, 136] on div "Status - New Appointment" at bounding box center [65, 136] width 30 height 6
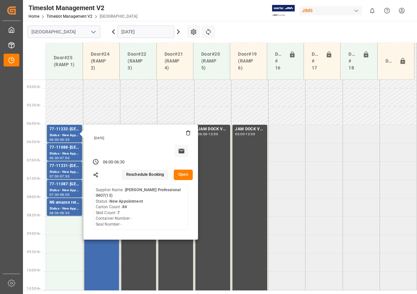
click at [178, 31] on icon at bounding box center [178, 32] width 8 height 8
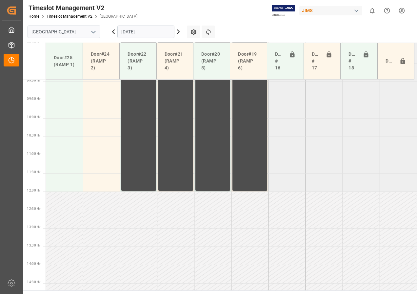
scroll to position [340, 0]
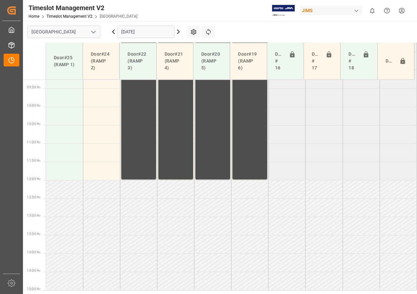
click at [178, 31] on icon at bounding box center [178, 32] width 8 height 8
click at [127, 34] on input "[DATE]" at bounding box center [145, 32] width 57 height 12
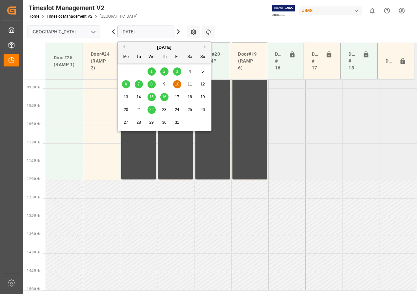
click at [163, 84] on span "9" at bounding box center [164, 84] width 2 height 5
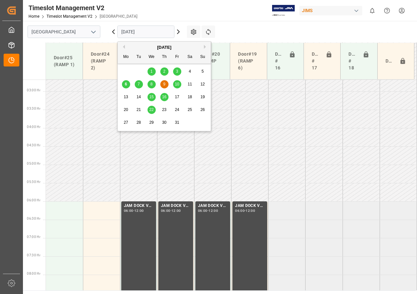
click at [128, 31] on input "[DATE]" at bounding box center [145, 32] width 57 height 12
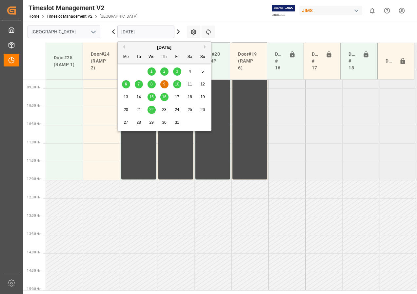
click at [150, 85] on span "8" at bounding box center [151, 84] width 2 height 5
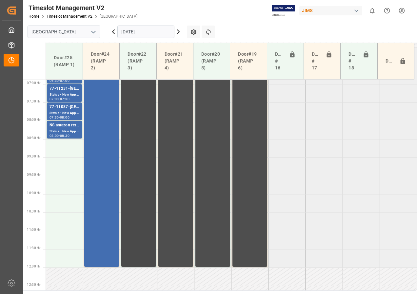
scroll to position [208, 0]
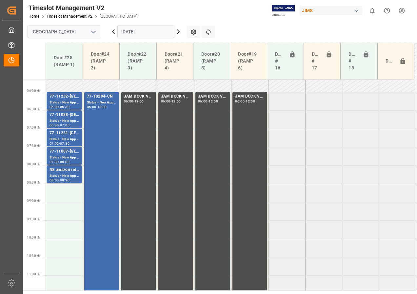
click at [113, 32] on icon at bounding box center [113, 32] width 2 height 4
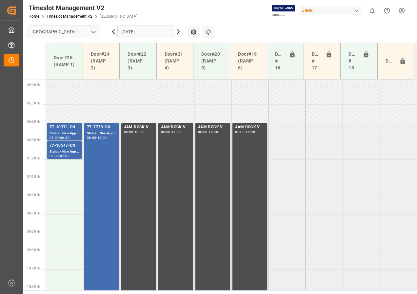
scroll to position [209, 0]
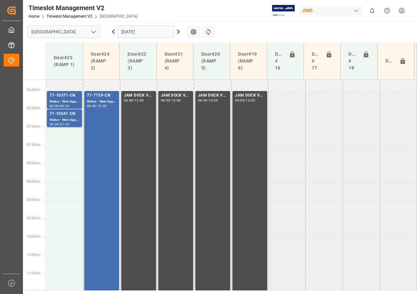
click at [114, 31] on icon at bounding box center [113, 32] width 2 height 4
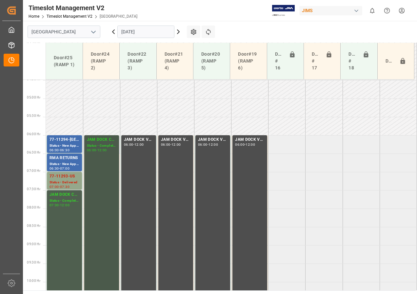
scroll to position [176, 0]
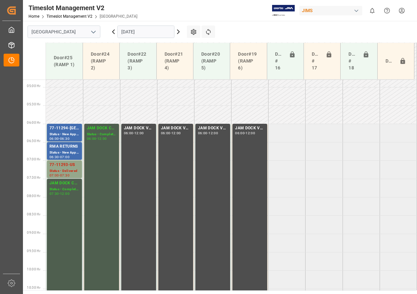
click at [179, 31] on icon at bounding box center [178, 32] width 2 height 4
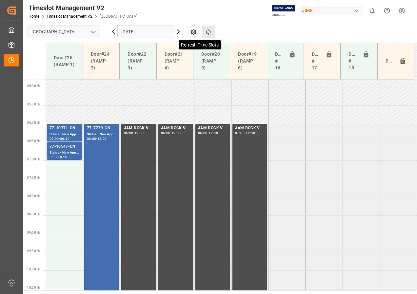
click at [207, 30] on icon at bounding box center [208, 32] width 7 height 7
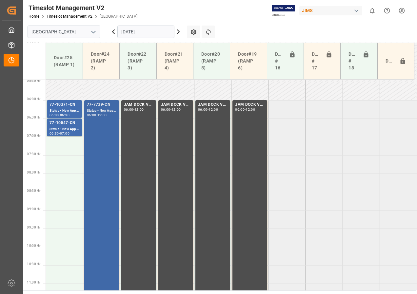
scroll to position [209, 0]
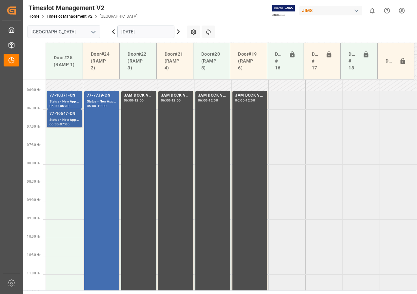
click at [63, 116] on div "77-10547-CN" at bounding box center [65, 114] width 30 height 7
click at [65, 99] on div "Status - New Appointment" at bounding box center [65, 102] width 30 height 6
click at [179, 32] on icon at bounding box center [178, 32] width 2 height 4
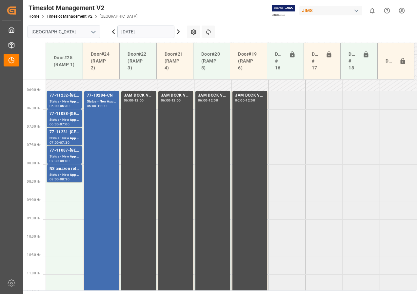
click at [178, 32] on icon at bounding box center [178, 32] width 8 height 8
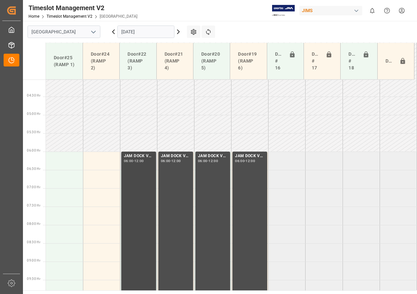
scroll to position [143, 0]
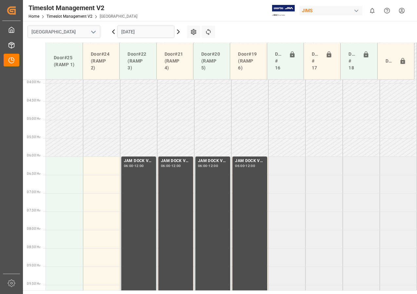
click at [112, 31] on icon at bounding box center [114, 32] width 8 height 8
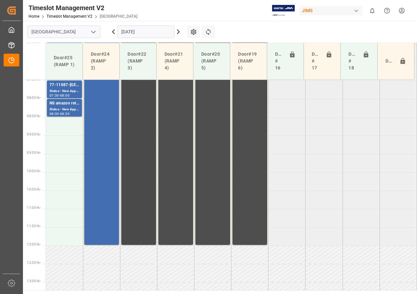
scroll to position [209, 0]
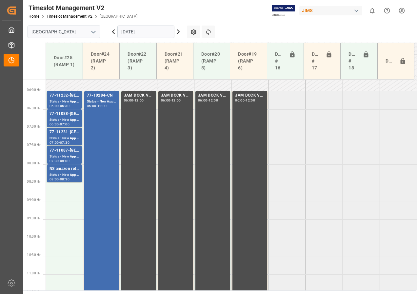
click at [114, 32] on icon at bounding box center [114, 32] width 8 height 8
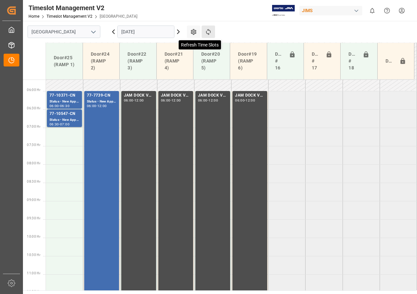
click at [208, 30] on icon at bounding box center [208, 32] width 5 height 6
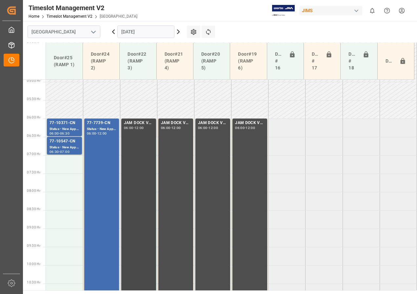
scroll to position [180, 0]
click at [178, 31] on icon at bounding box center [178, 32] width 8 height 8
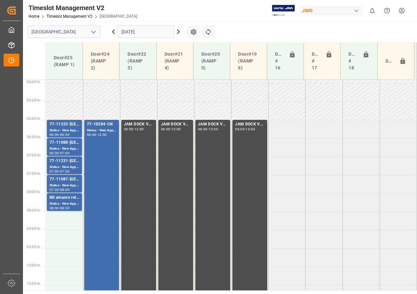
click at [178, 30] on icon at bounding box center [178, 32] width 2 height 4
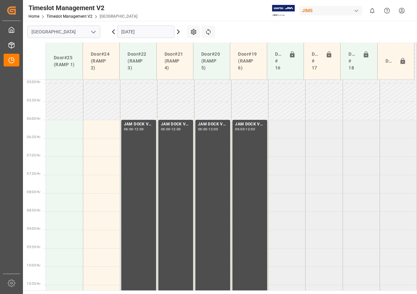
click at [177, 30] on icon at bounding box center [178, 32] width 8 height 8
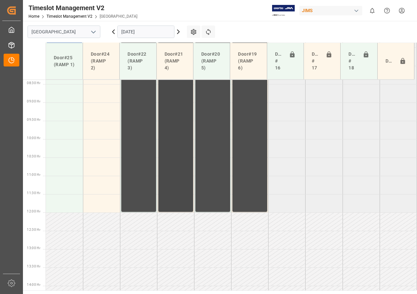
scroll to position [278, 0]
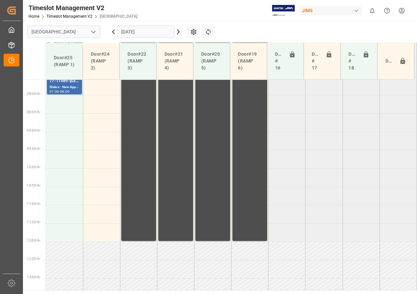
click at [143, 32] on input "[DATE]" at bounding box center [145, 32] width 57 height 12
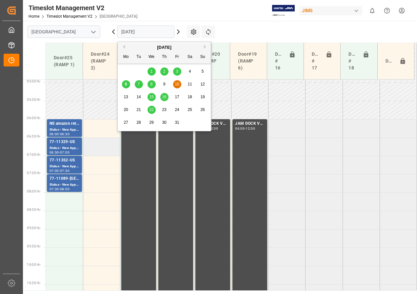
scroll to position [180, 0]
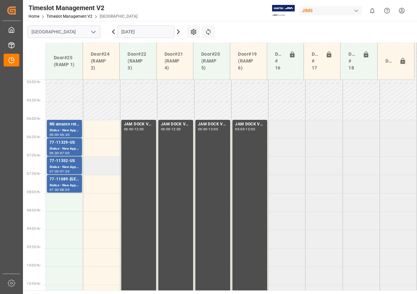
click at [96, 166] on td at bounding box center [101, 166] width 37 height 18
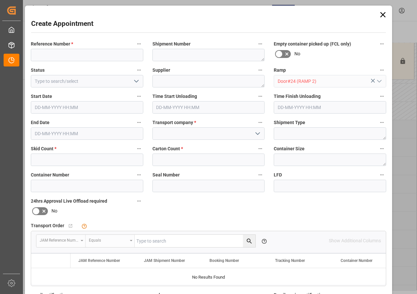
click at [61, 191] on div "Reference Number * Shipment Number Empty container picked up (FCL only) No Stat…" at bounding box center [208, 202] width 365 height 330
type input "[DATE] 07:00"
type input "[DATE] 07:30"
click at [381, 15] on icon at bounding box center [382, 14] width 5 height 5
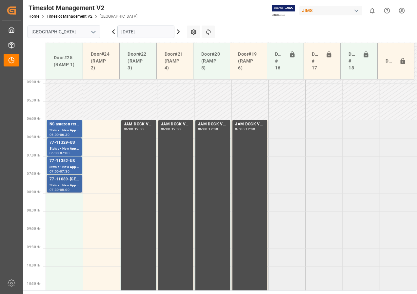
click at [70, 187] on div "Status - New Appointment" at bounding box center [65, 186] width 30 height 6
click at [59, 166] on div "Status - New Appointment" at bounding box center [65, 168] width 30 height 6
click at [58, 145] on div "77-11329-US" at bounding box center [65, 143] width 30 height 7
click at [55, 127] on div "NS amazon returns" at bounding box center [65, 124] width 30 height 7
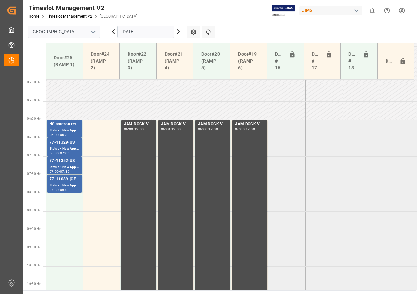
click at [139, 34] on input "[DATE]" at bounding box center [145, 32] width 57 height 12
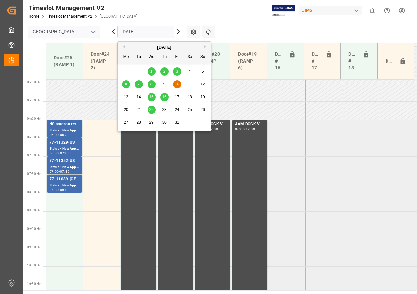
click at [124, 86] on div "6" at bounding box center [126, 85] width 8 height 8
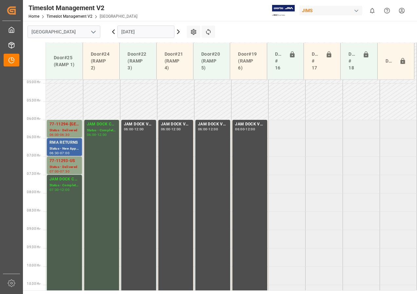
click at [60, 142] on div "RMA RETURNS" at bounding box center [65, 143] width 30 height 7
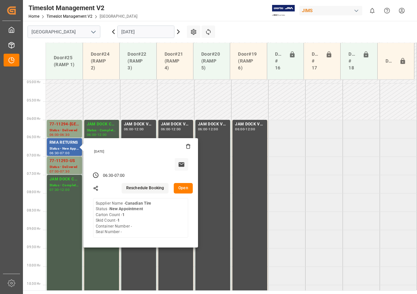
click at [180, 188] on button "Open" at bounding box center [183, 188] width 19 height 10
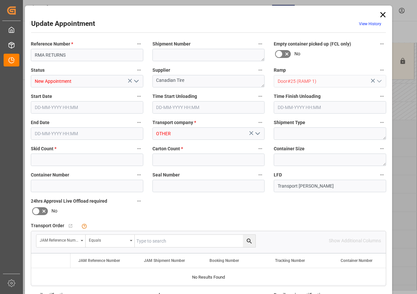
type input "1"
type input "[DATE] 06:30"
type input "[DATE] 07:00"
type input "[DATE] 17:26"
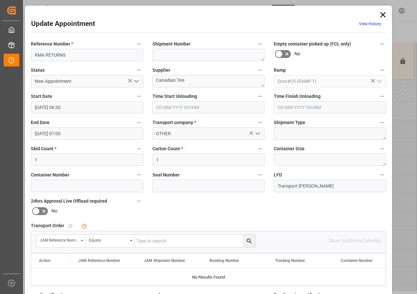
click at [138, 81] on icon "open menu" at bounding box center [136, 81] width 8 height 8
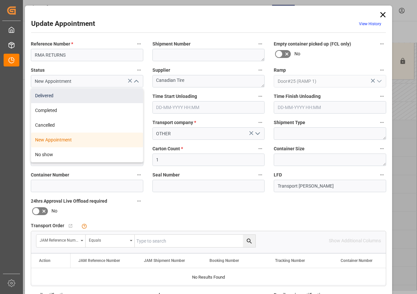
click at [41, 94] on div "Delivered" at bounding box center [87, 96] width 112 height 15
type input "Delivered"
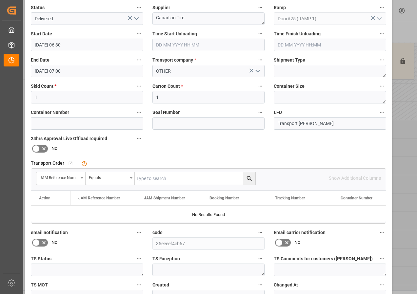
scroll to position [98, 0]
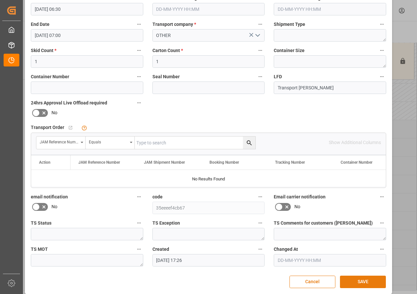
click at [353, 281] on button "SAVE" at bounding box center [363, 282] width 46 height 12
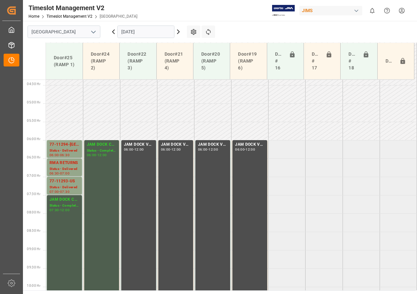
scroll to position [160, 0]
click at [177, 33] on icon at bounding box center [178, 32] width 8 height 8
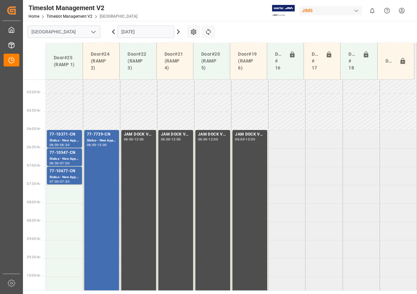
scroll to position [145, 0]
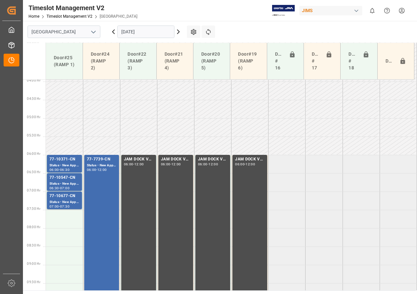
click at [178, 31] on icon at bounding box center [178, 32] width 8 height 8
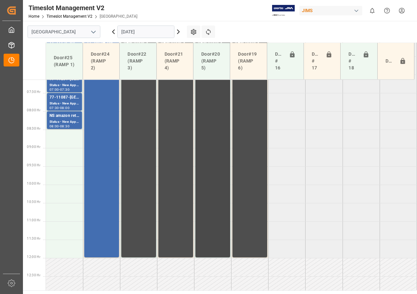
scroll to position [246, 0]
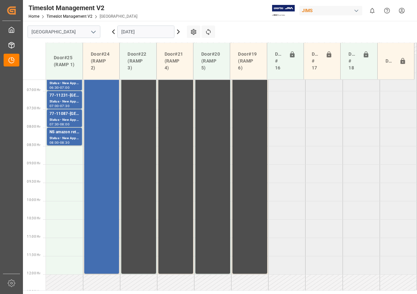
click at [179, 33] on icon at bounding box center [178, 32] width 8 height 8
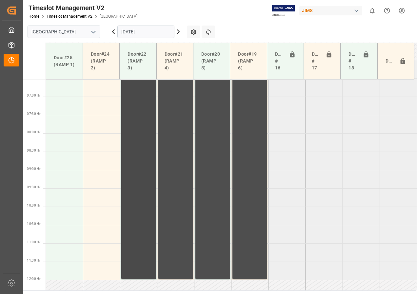
scroll to position [180, 0]
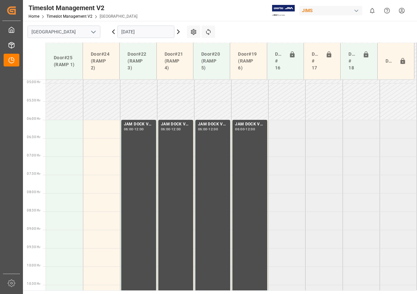
click at [179, 31] on icon at bounding box center [178, 32] width 8 height 8
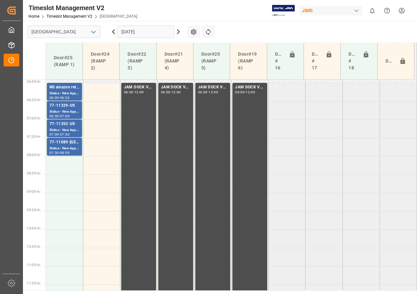
scroll to position [213, 0]
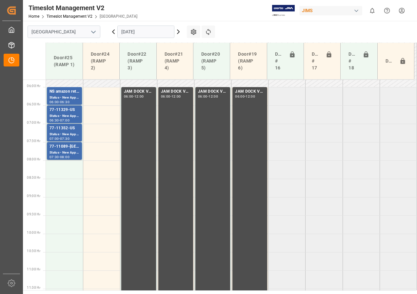
click at [124, 34] on input "[DATE]" at bounding box center [145, 32] width 57 height 12
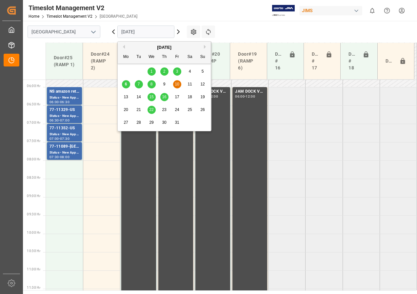
click at [138, 83] on span "7" at bounding box center [139, 84] width 2 height 5
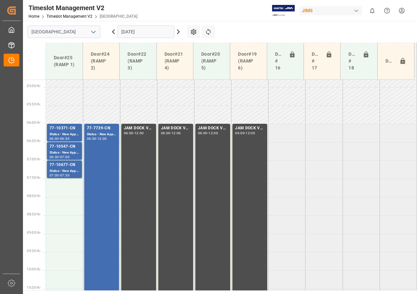
scroll to position [147, 0]
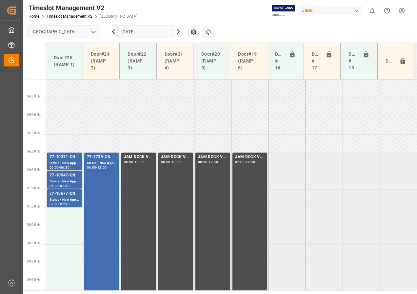
click at [114, 35] on icon at bounding box center [114, 32] width 8 height 8
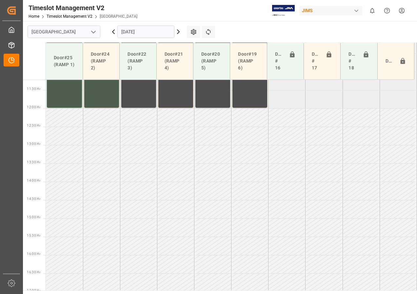
scroll to position [413, 0]
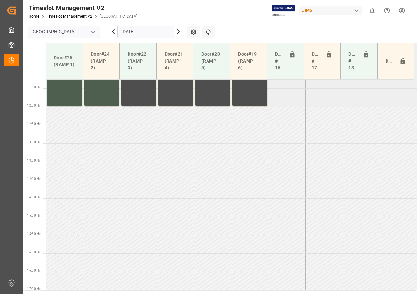
click at [179, 32] on icon at bounding box center [178, 32] width 2 height 4
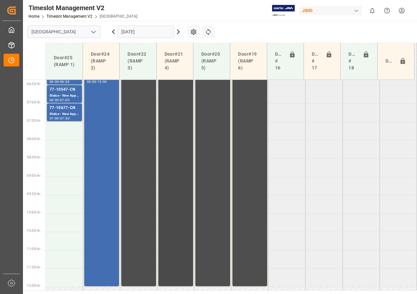
scroll to position [184, 0]
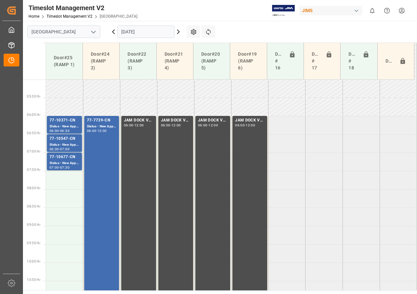
click at [178, 31] on icon at bounding box center [178, 32] width 8 height 8
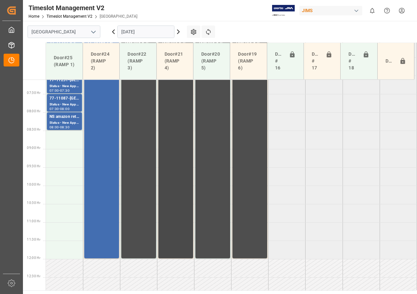
scroll to position [250, 0]
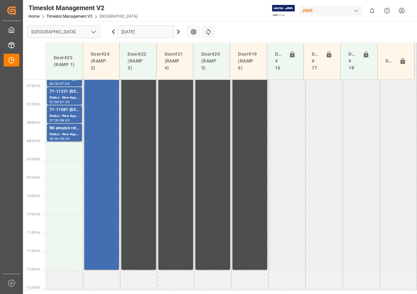
click at [179, 30] on icon at bounding box center [178, 32] width 8 height 8
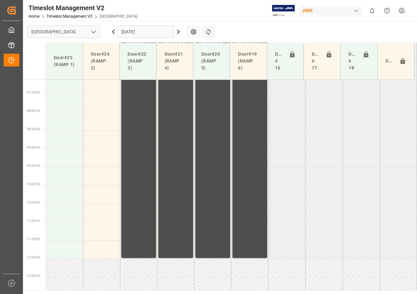
scroll to position [230, 0]
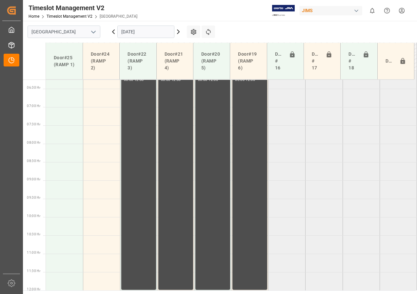
click at [178, 32] on icon at bounding box center [178, 32] width 8 height 8
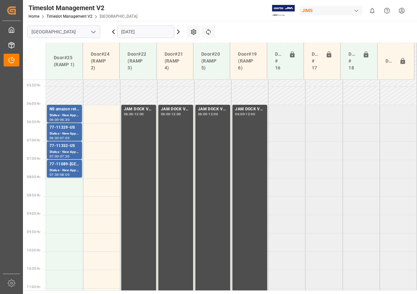
scroll to position [189, 0]
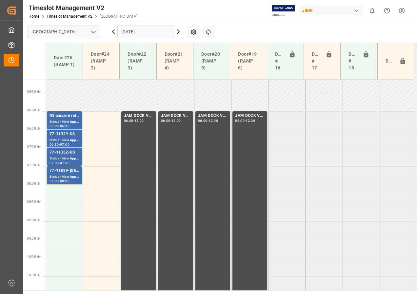
click at [113, 33] on icon at bounding box center [114, 32] width 8 height 8
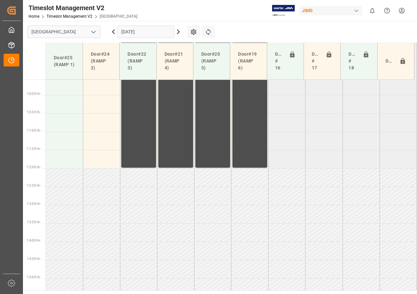
scroll to position [413, 0]
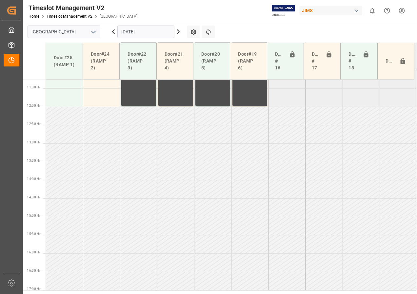
click at [112, 32] on icon at bounding box center [114, 32] width 8 height 8
